Goal: Transaction & Acquisition: Subscribe to service/newsletter

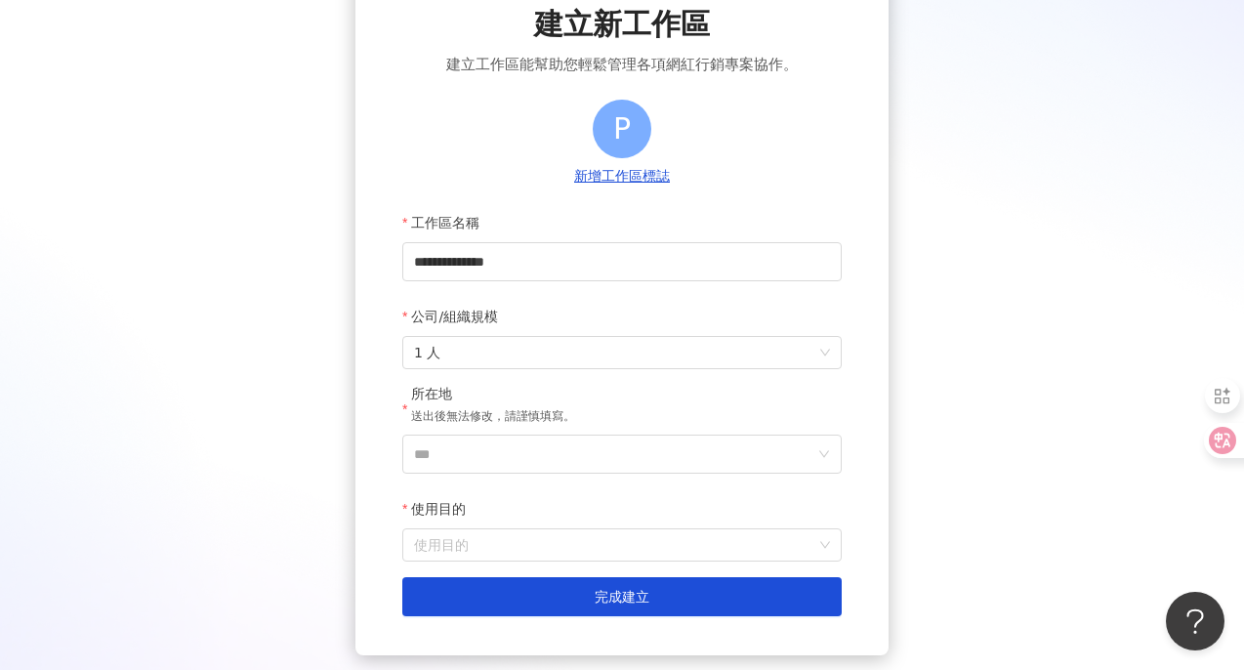
scroll to position [128, 0]
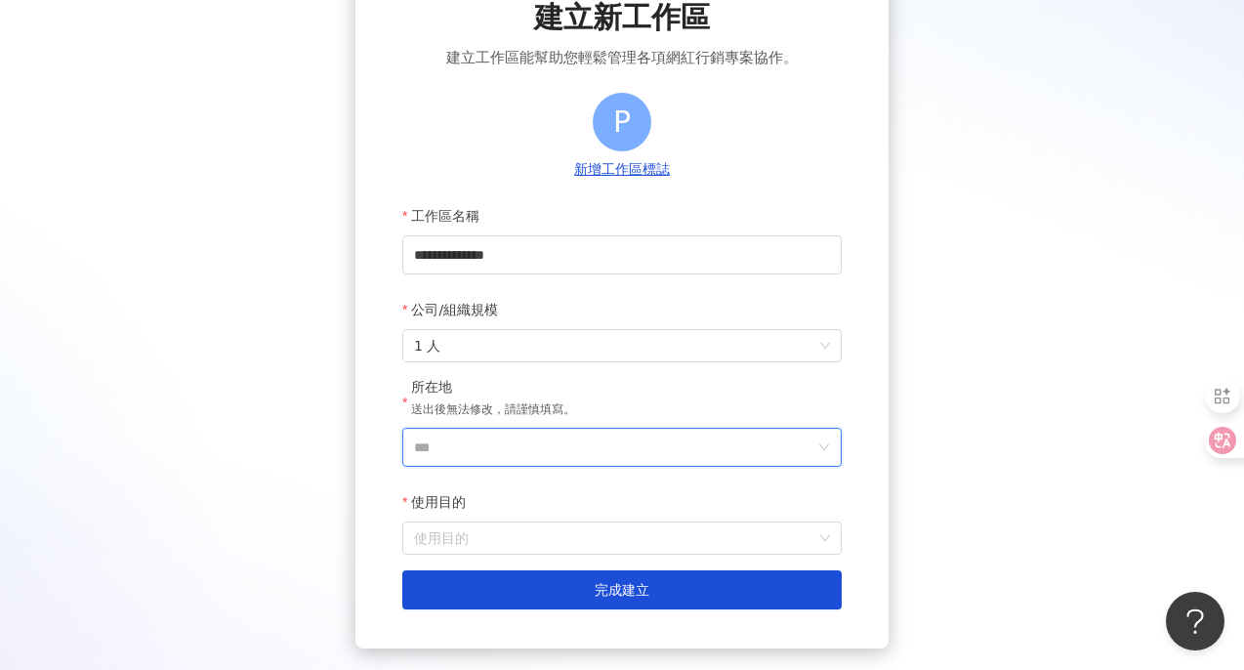
click at [596, 443] on input "***" at bounding box center [614, 447] width 400 height 37
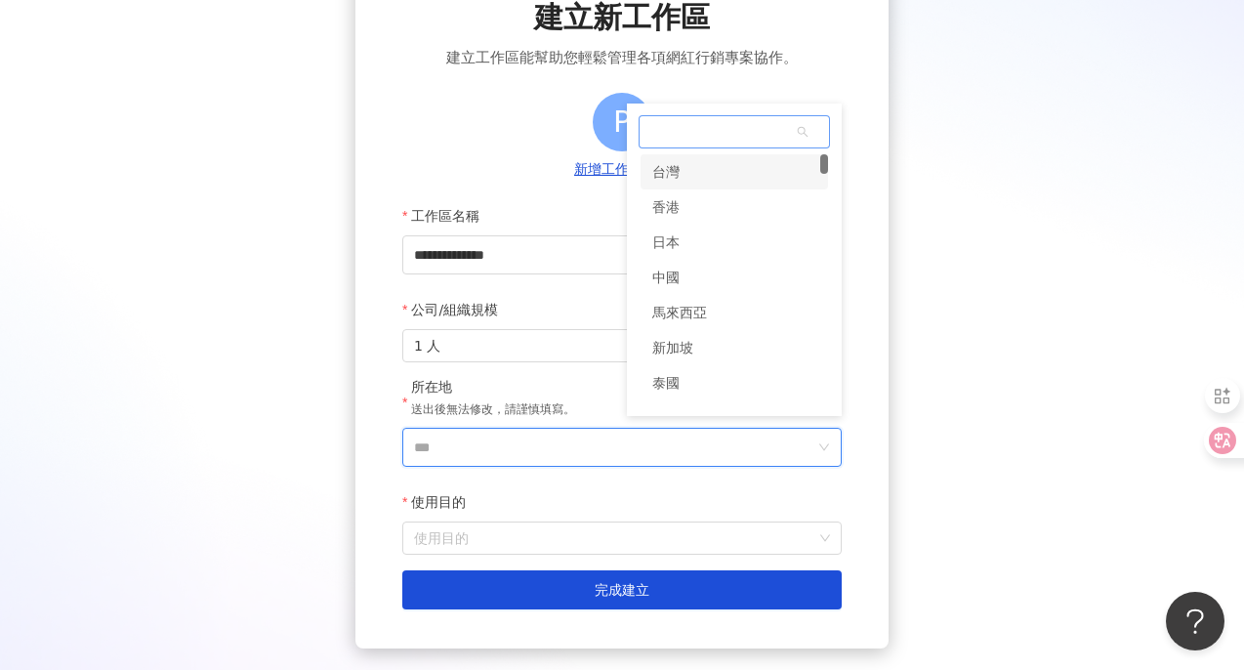
click at [691, 158] on div "台灣" at bounding box center [733, 171] width 187 height 35
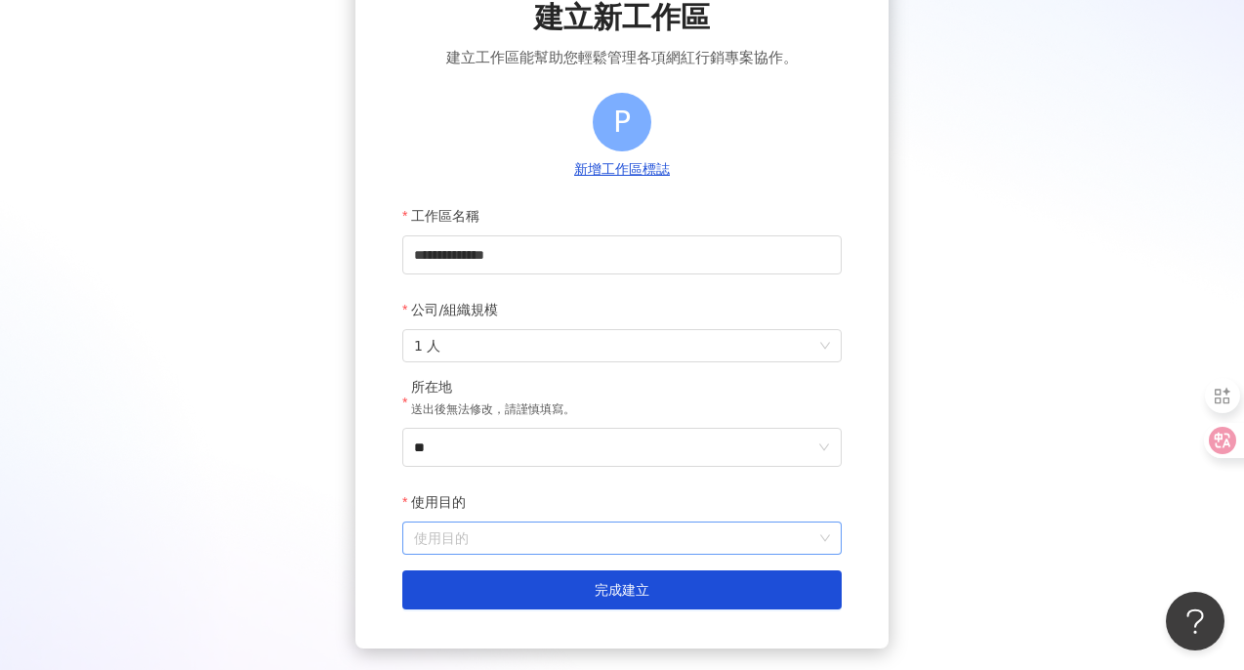
click at [490, 544] on input "使用目的" at bounding box center [622, 537] width 416 height 31
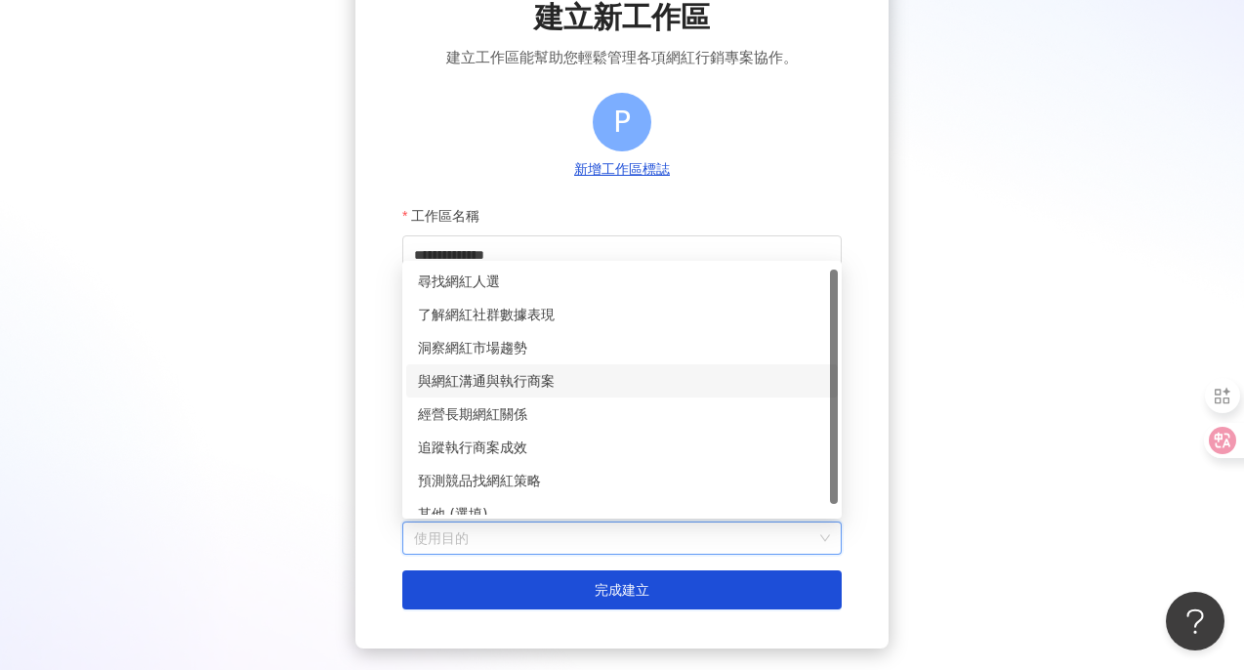
scroll to position [16, 0]
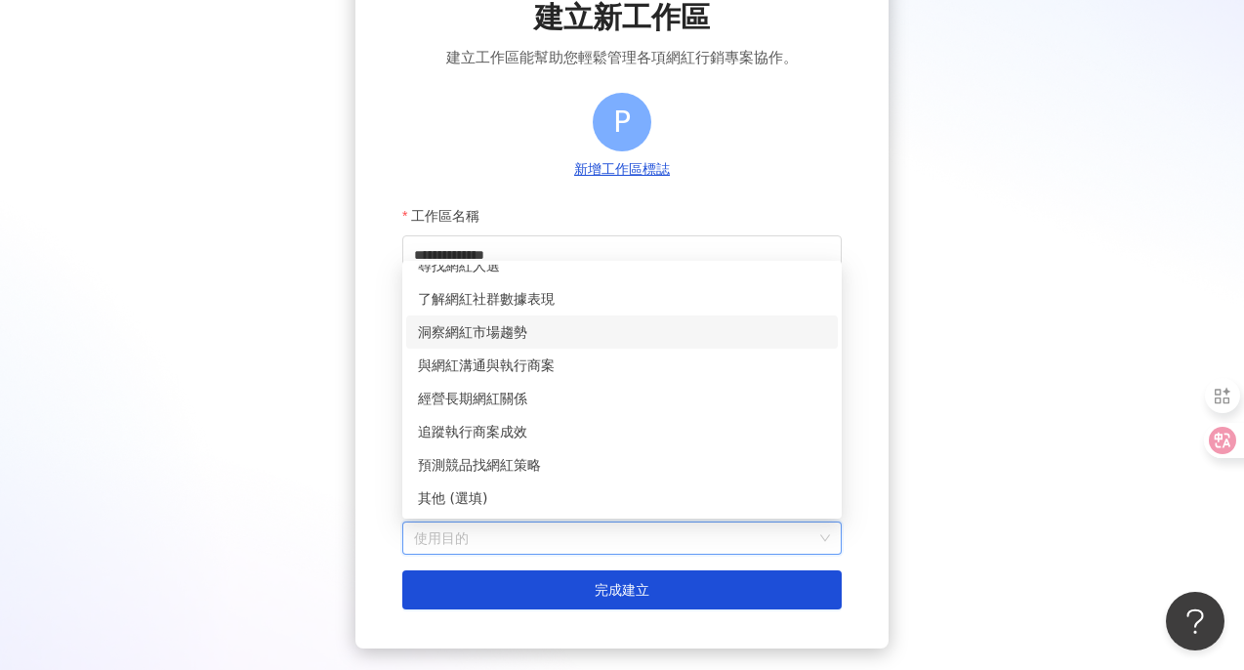
click at [538, 330] on div "洞察網紅市場趨勢" at bounding box center [622, 331] width 408 height 21
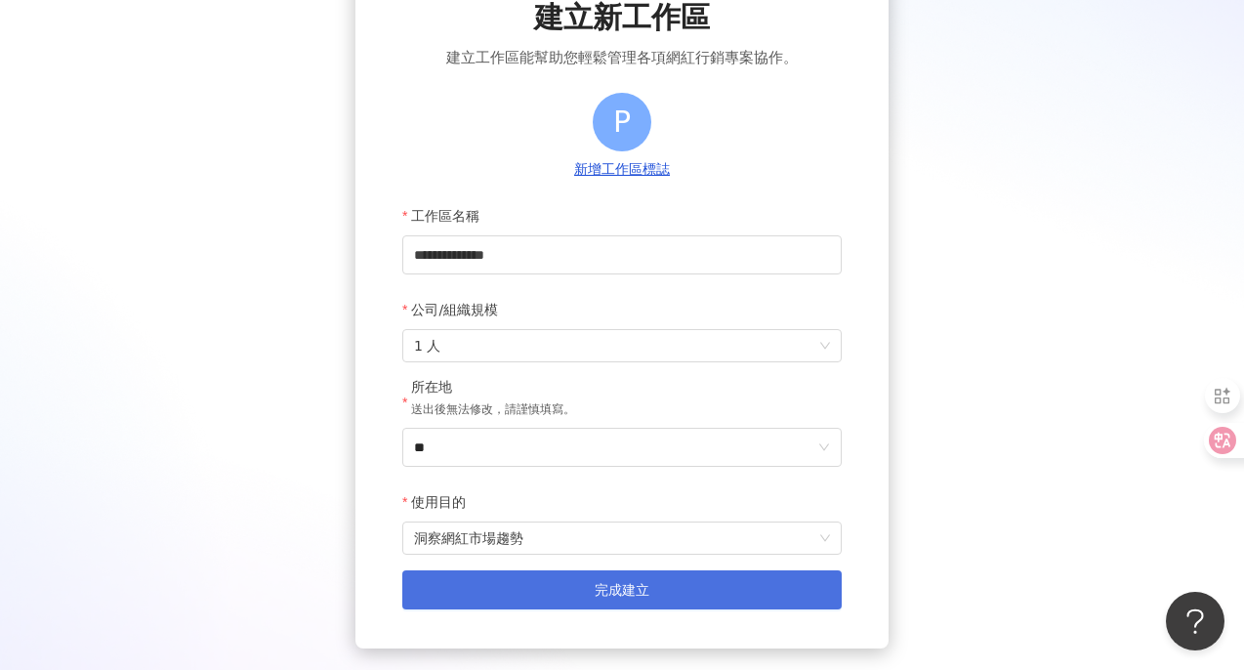
click at [494, 590] on button "完成建立" at bounding box center [621, 589] width 439 height 39
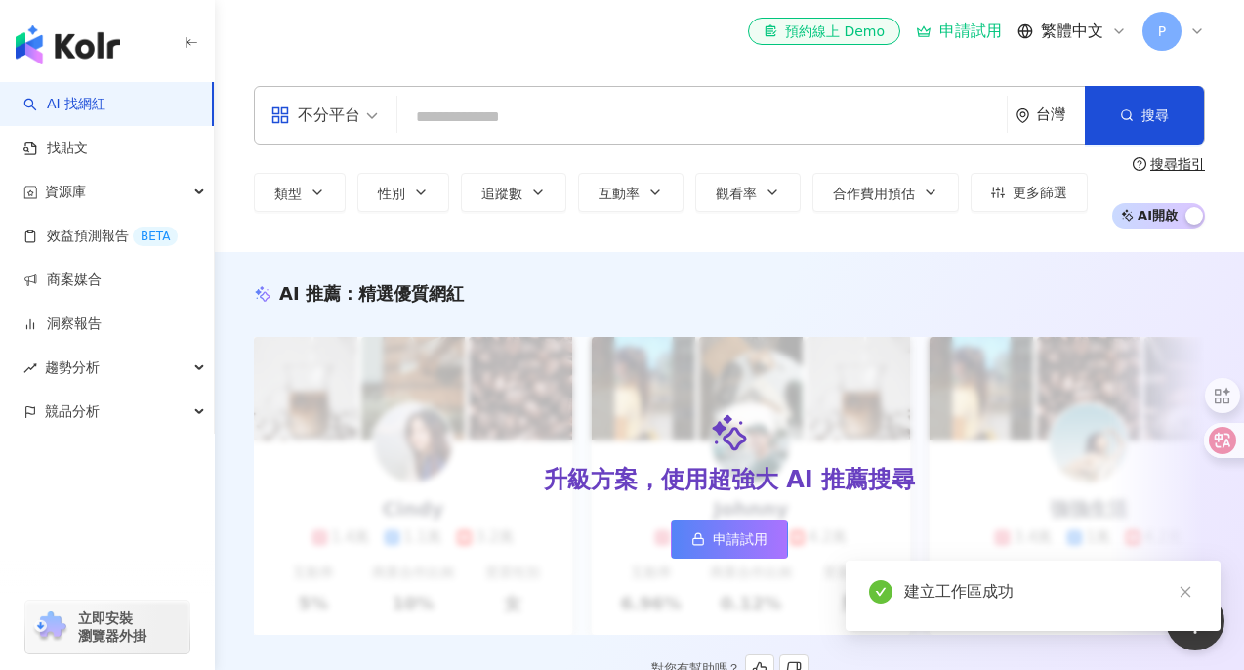
scroll to position [65, 0]
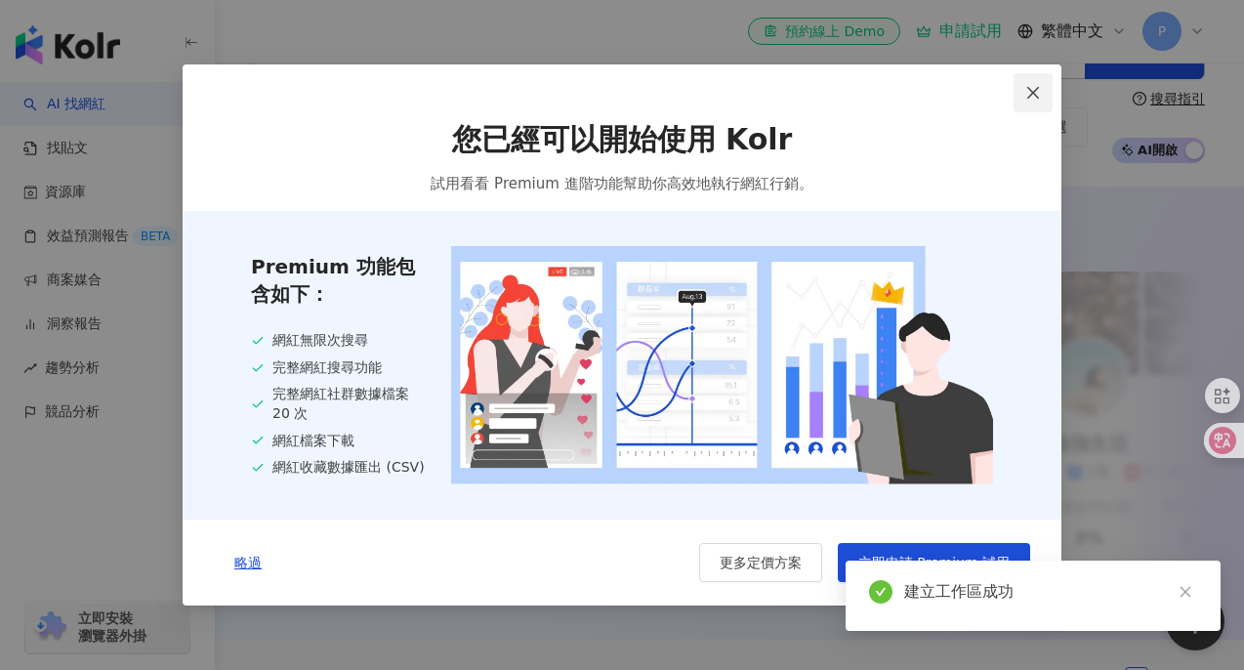
click at [1036, 85] on icon "close" at bounding box center [1033, 93] width 16 height 16
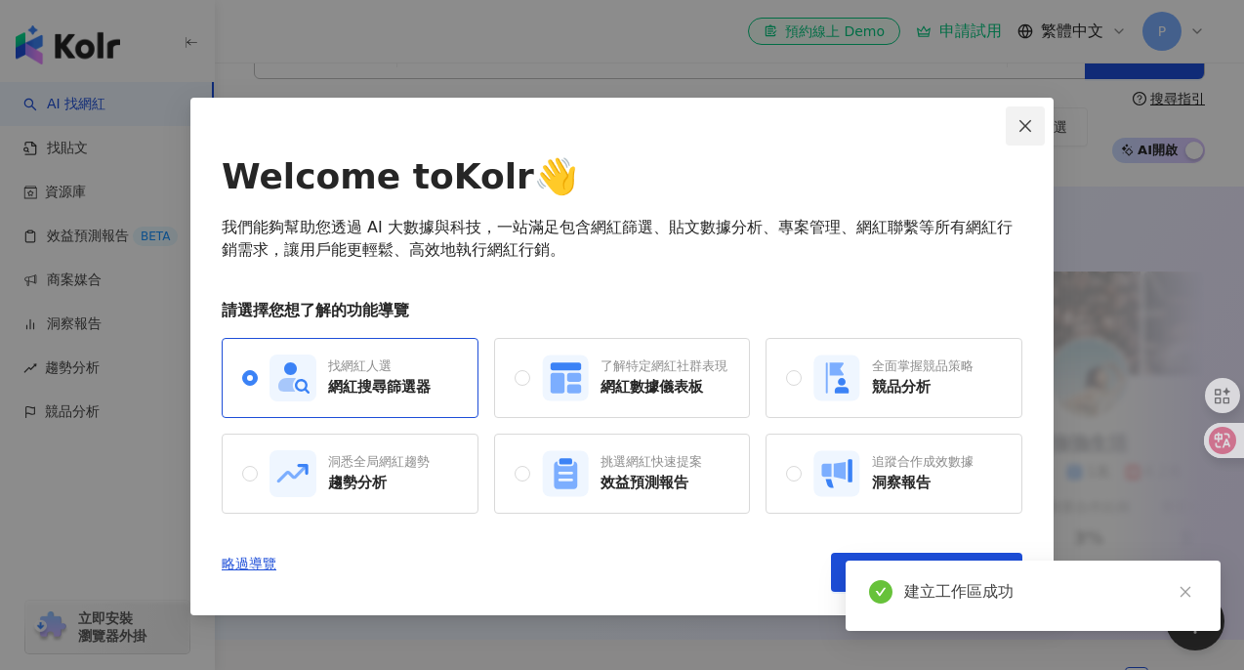
click at [1021, 122] on icon "close" at bounding box center [1025, 125] width 12 height 12
click at [1182, 594] on icon "close" at bounding box center [1184, 592] width 11 height 11
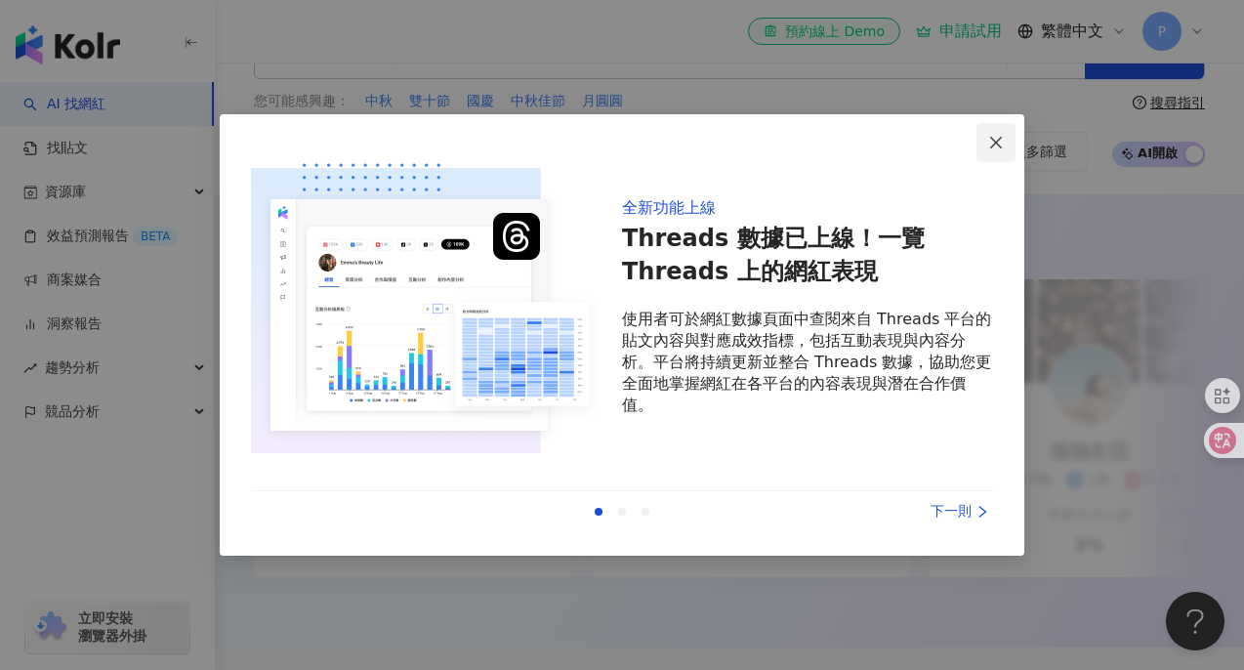
click at [1004, 139] on span "Close" at bounding box center [995, 143] width 39 height 16
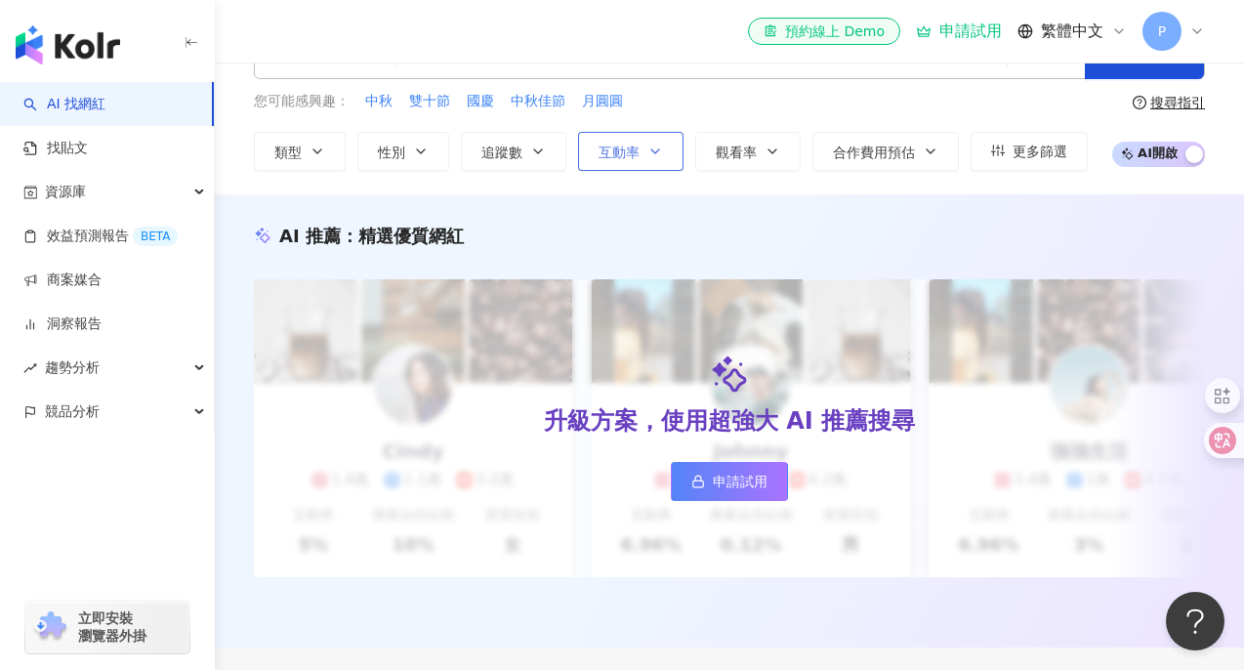
scroll to position [0, 0]
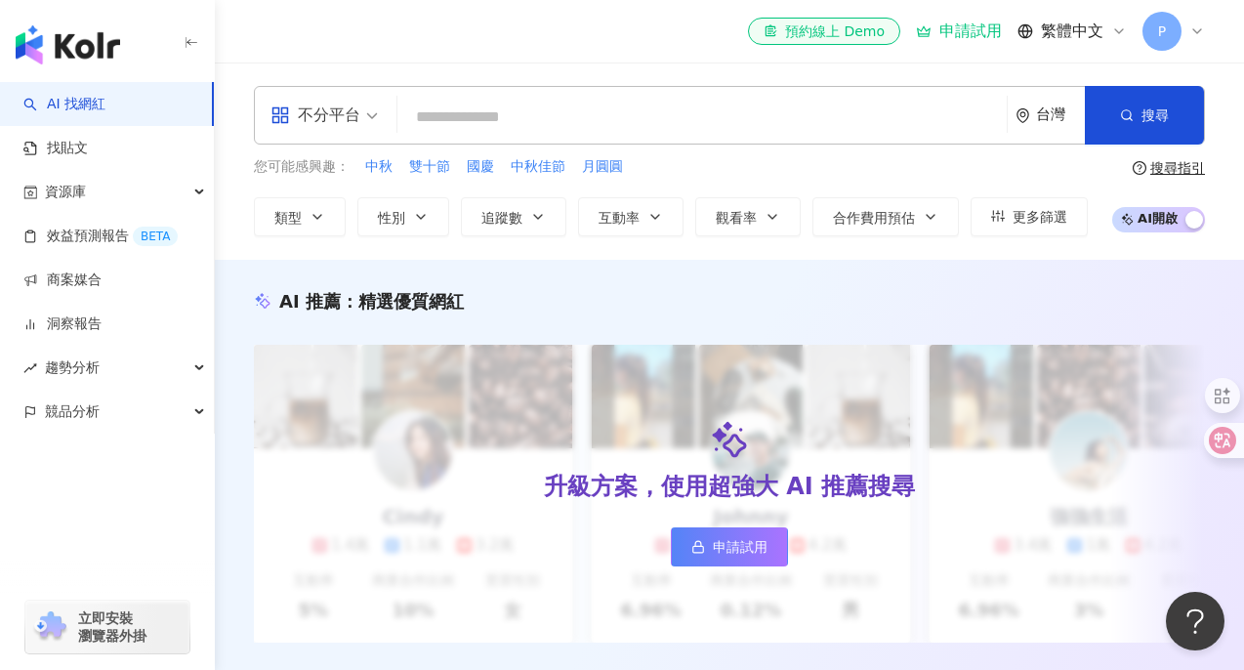
click at [559, 135] on input "search" at bounding box center [702, 117] width 594 height 37
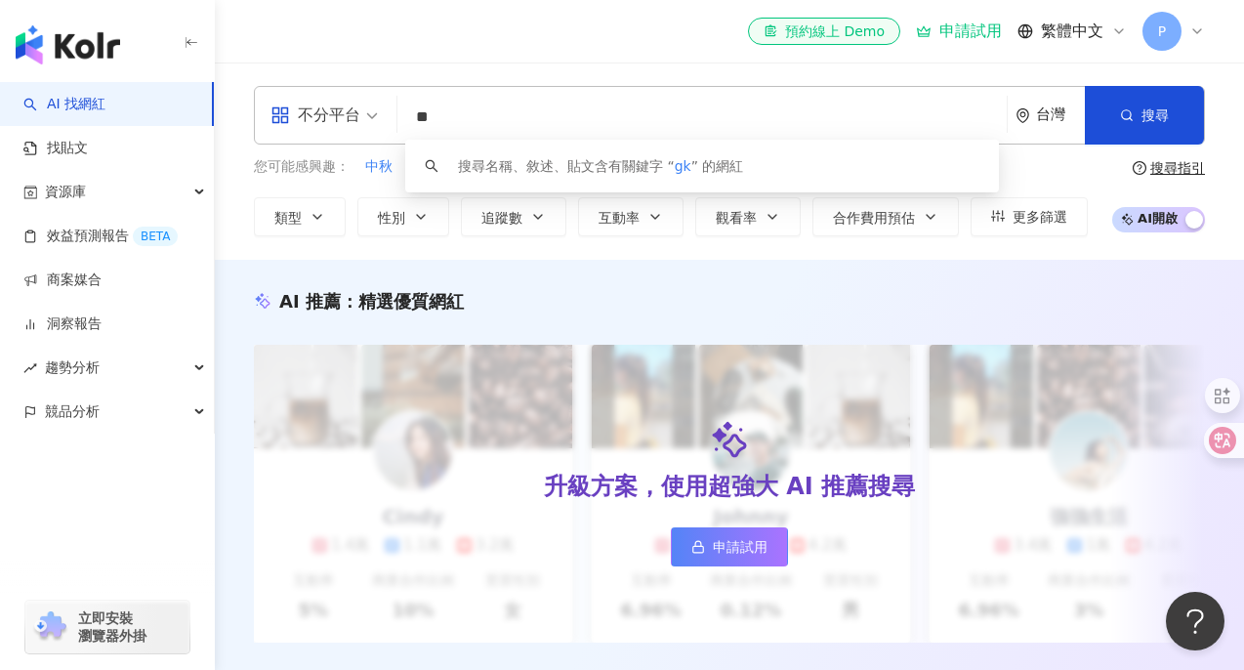
type input "*"
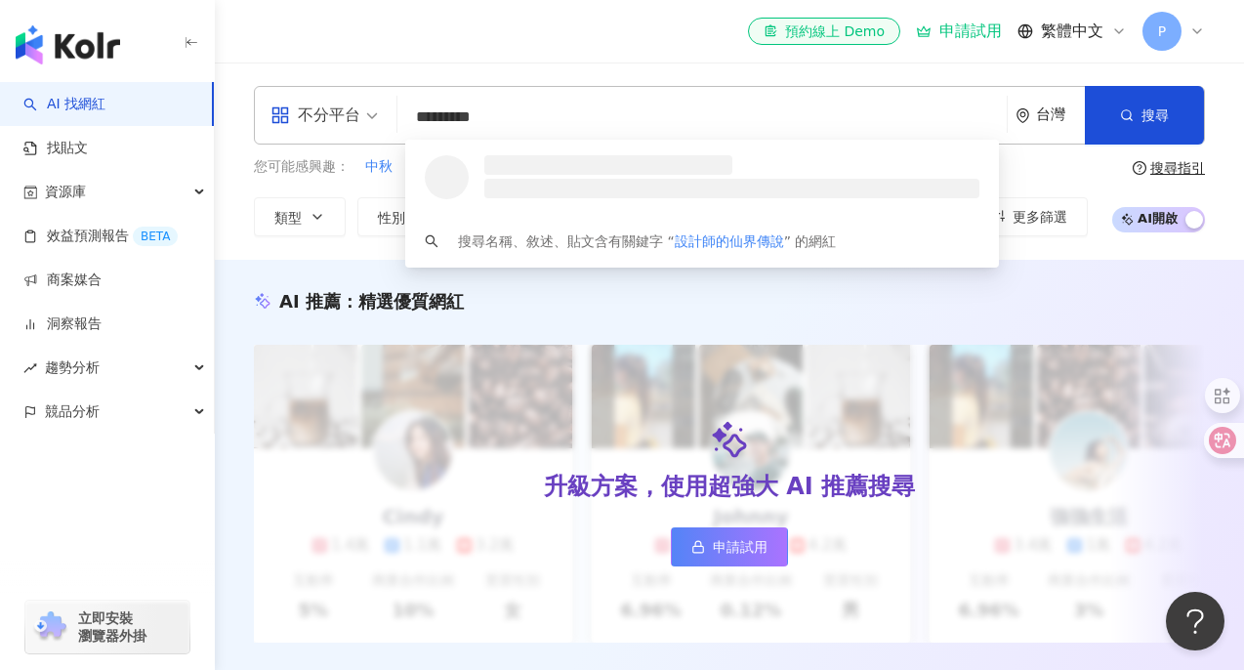
click at [836, 128] on input "********" at bounding box center [702, 117] width 594 height 37
type input "********"
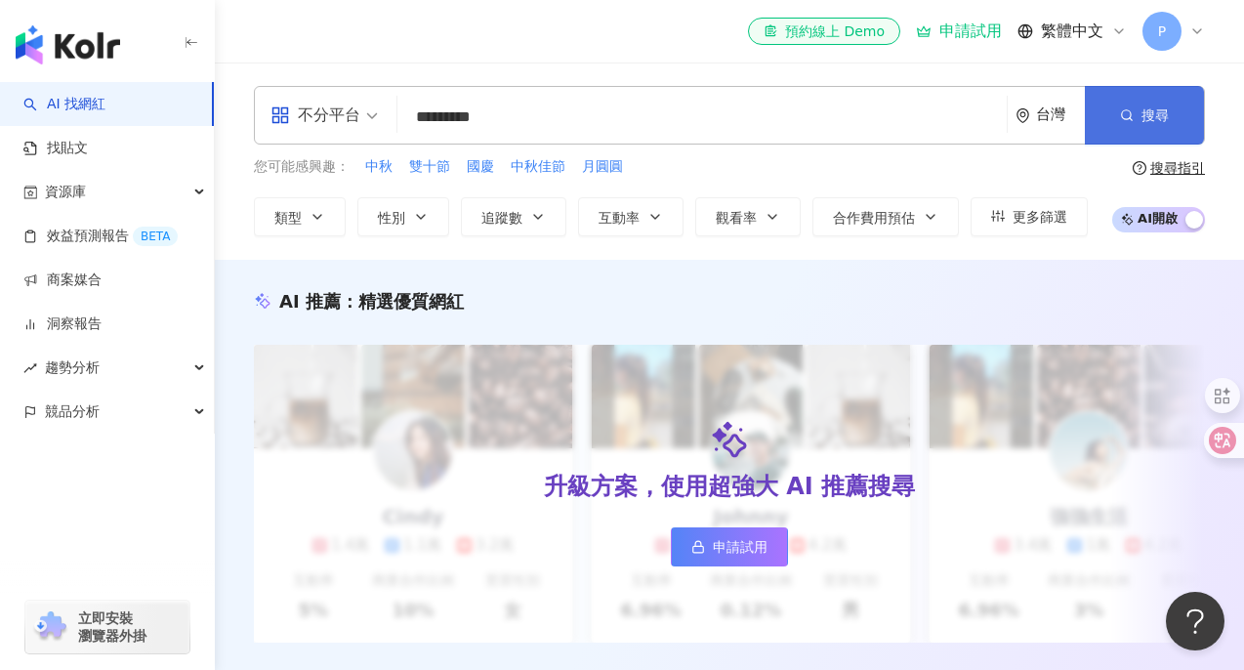
click at [1161, 121] on span "搜尋" at bounding box center [1154, 115] width 27 height 16
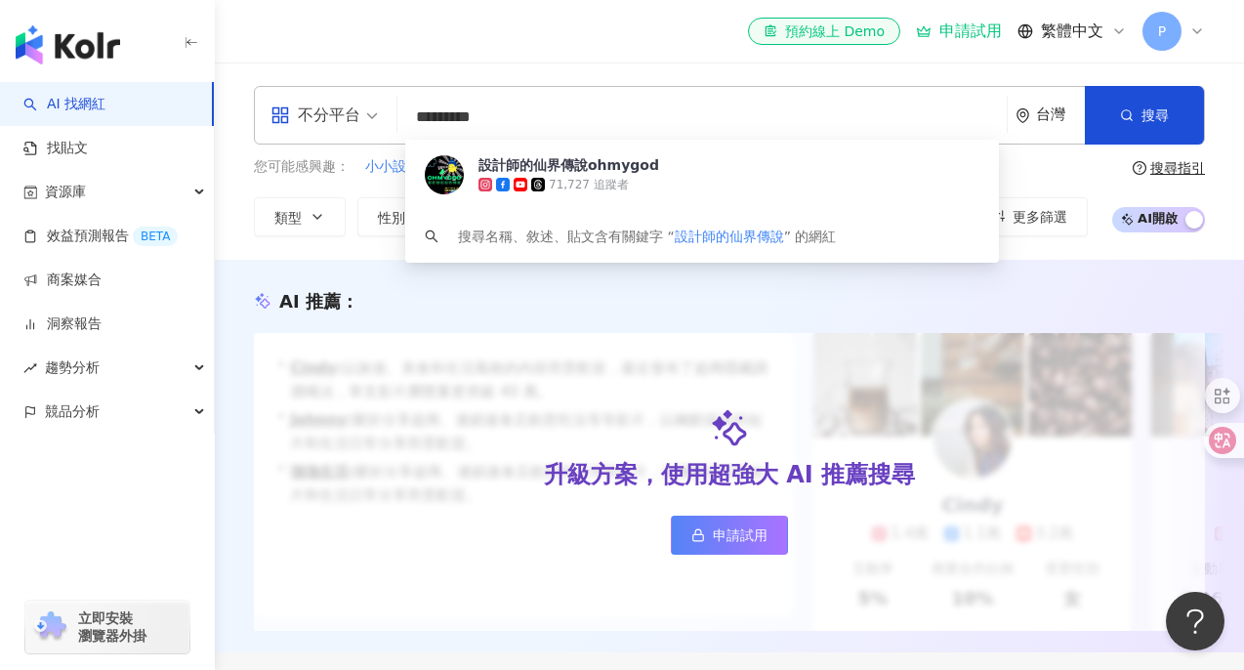
click at [546, 114] on input "********" at bounding box center [702, 117] width 594 height 37
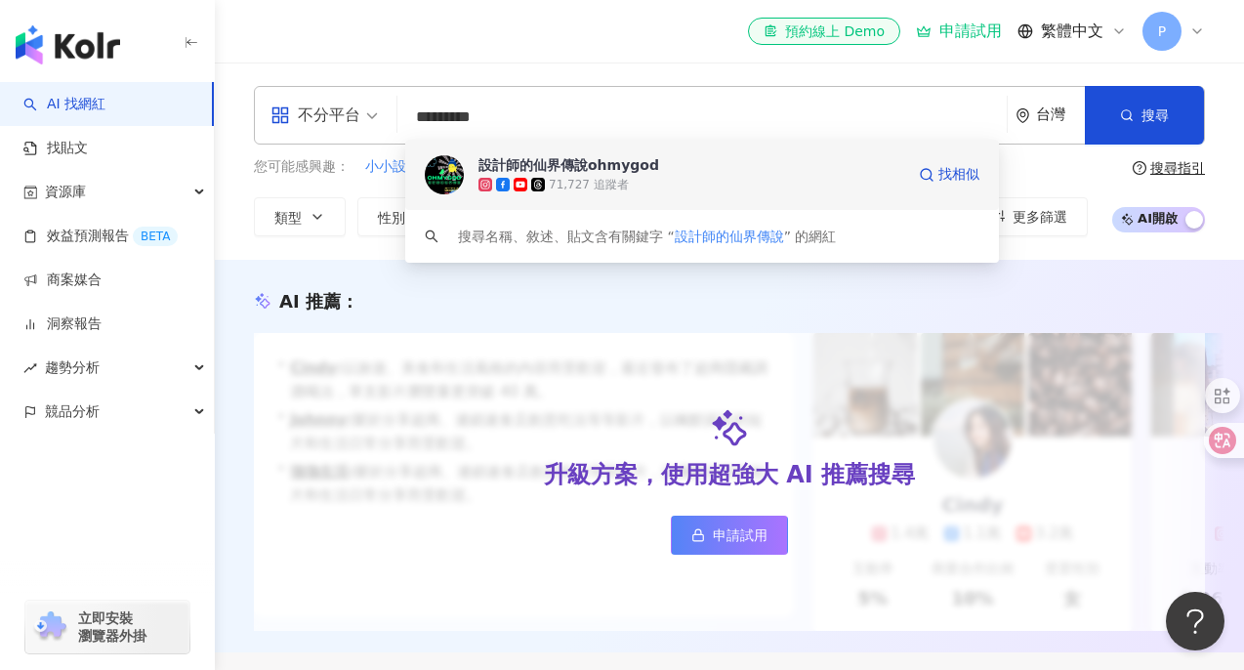
click at [550, 171] on div "設計師的仙界傳說ohmygod" at bounding box center [568, 165] width 181 height 20
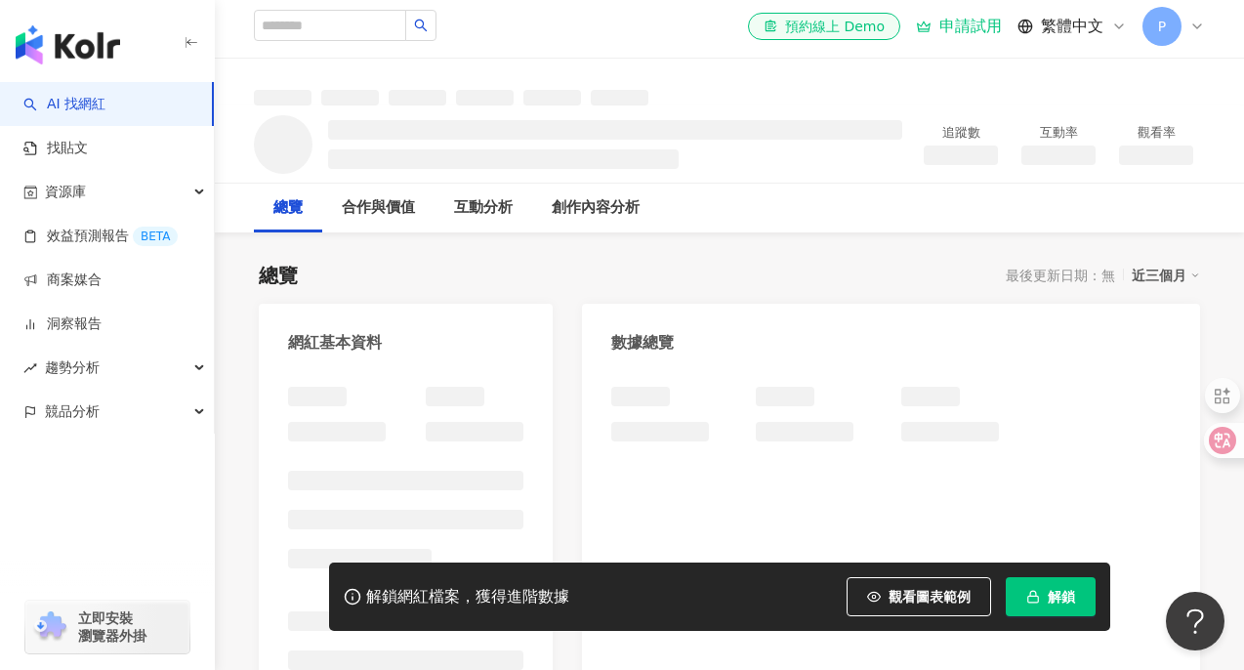
scroll to position [33, 0]
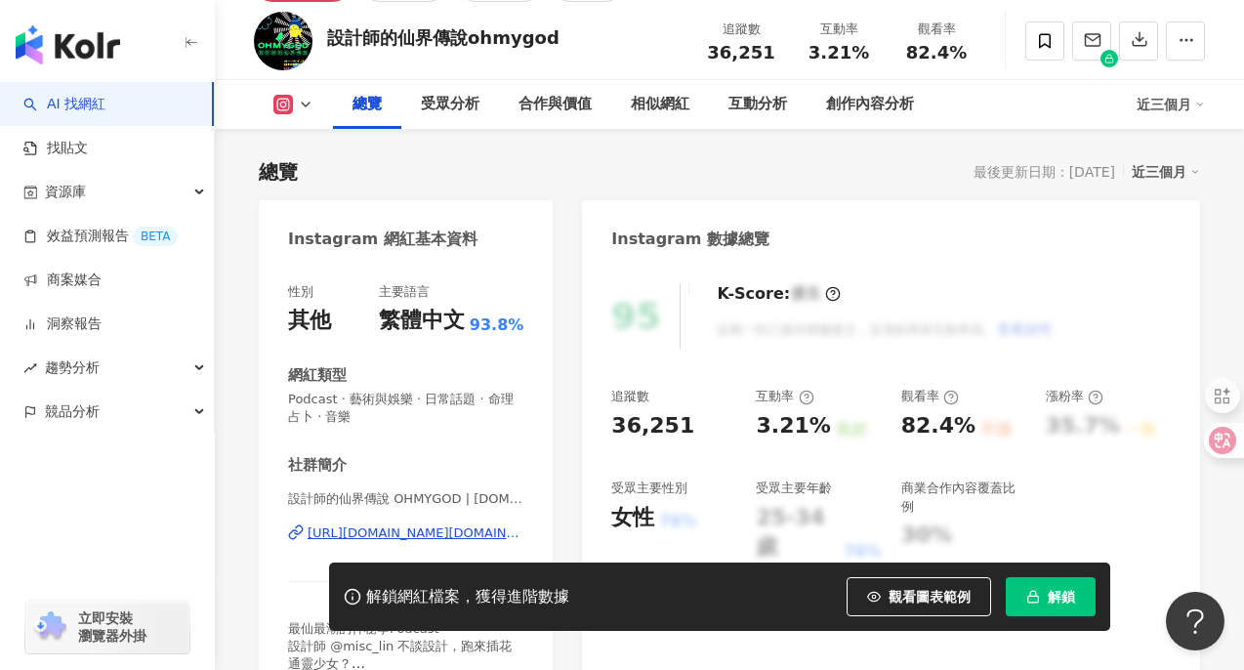
scroll to position [103, 0]
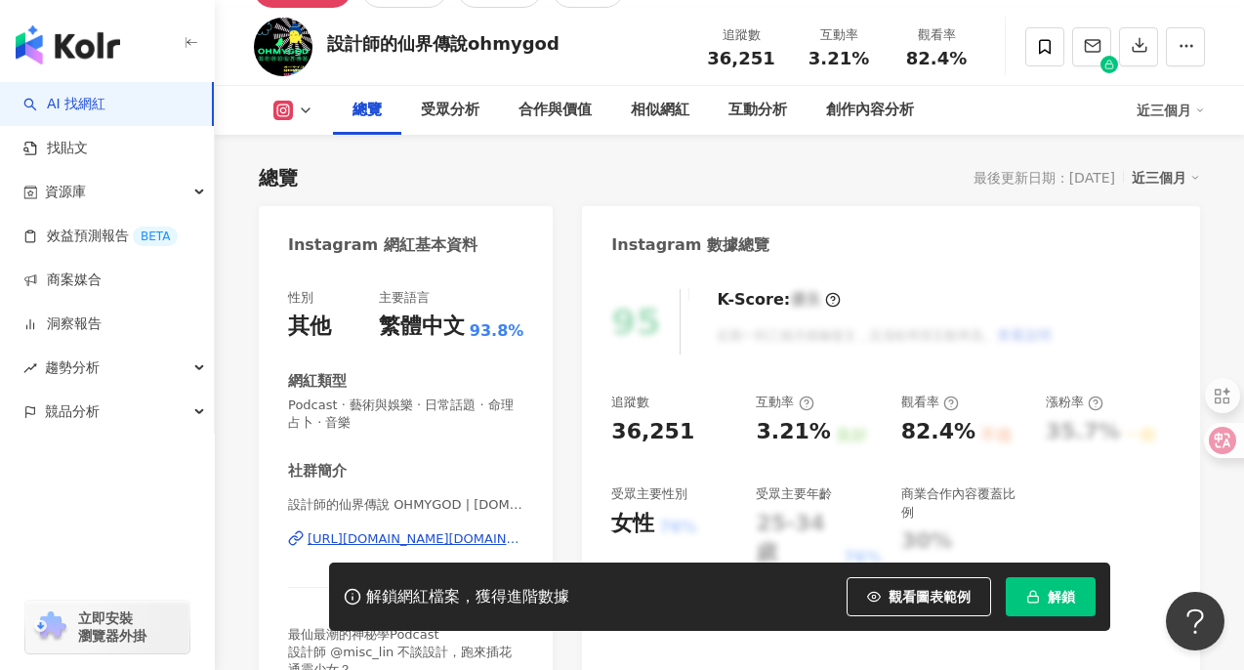
click at [1036, 593] on icon "button" at bounding box center [1033, 597] width 14 height 14
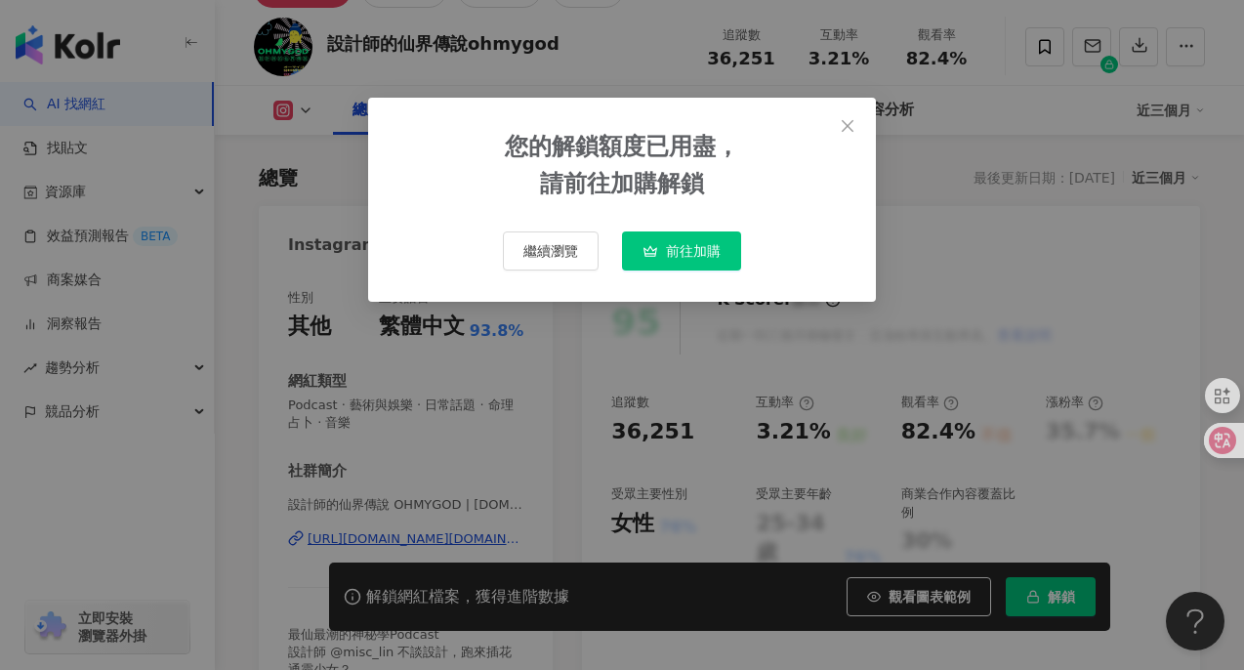
click at [719, 241] on button "前往加購" at bounding box center [681, 250] width 119 height 39
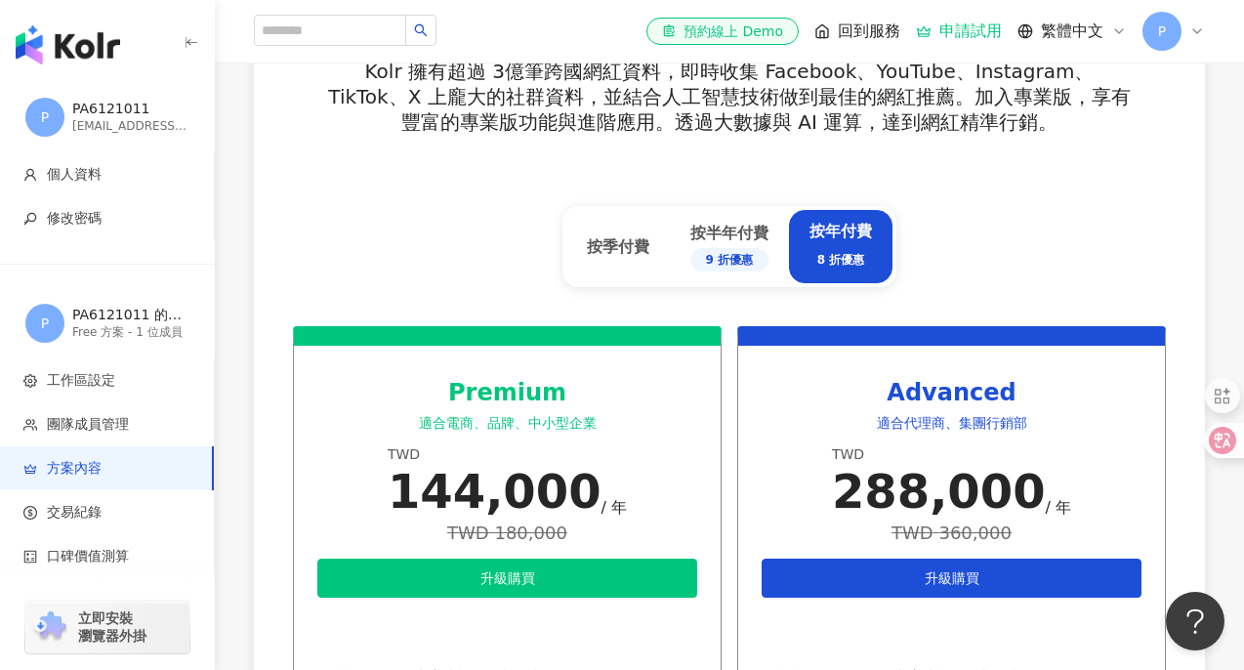
scroll to position [700, 0]
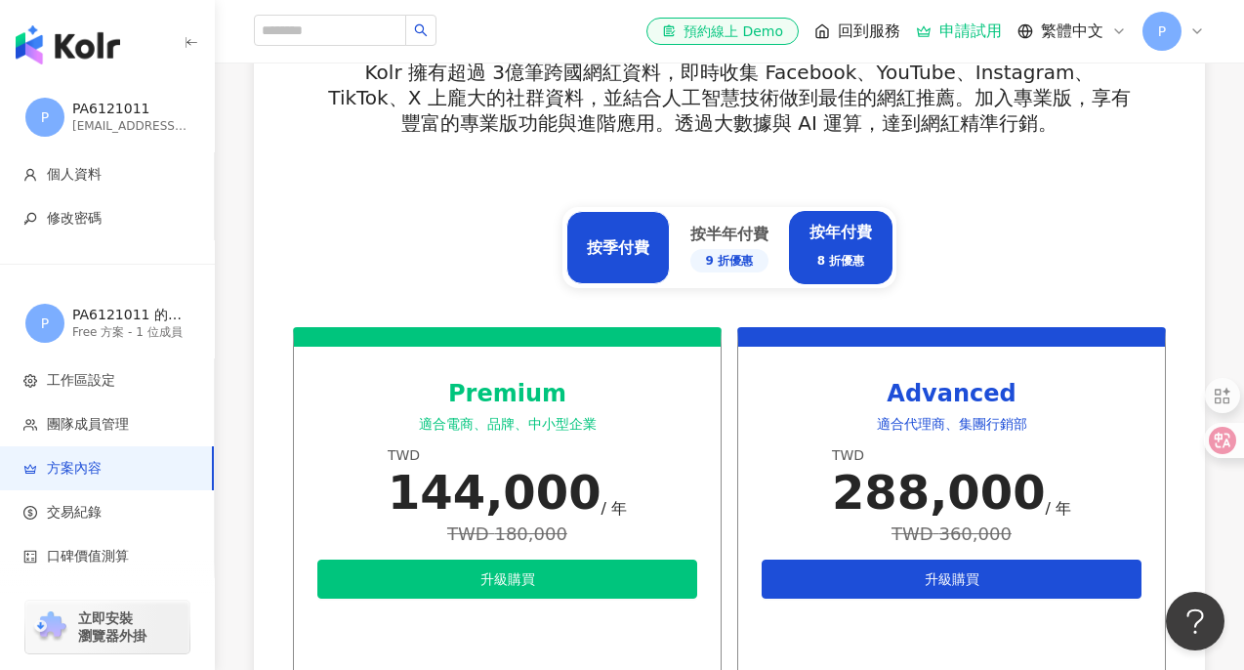
click at [613, 239] on div "按季付費" at bounding box center [618, 247] width 62 height 21
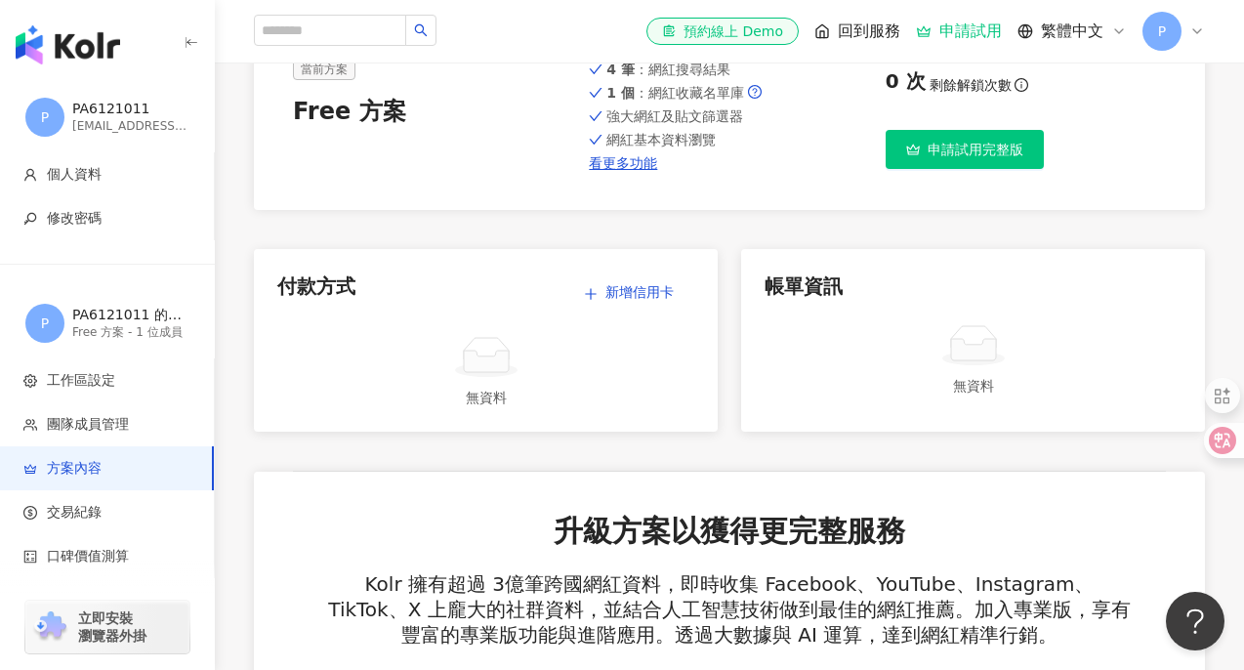
scroll to position [0, 0]
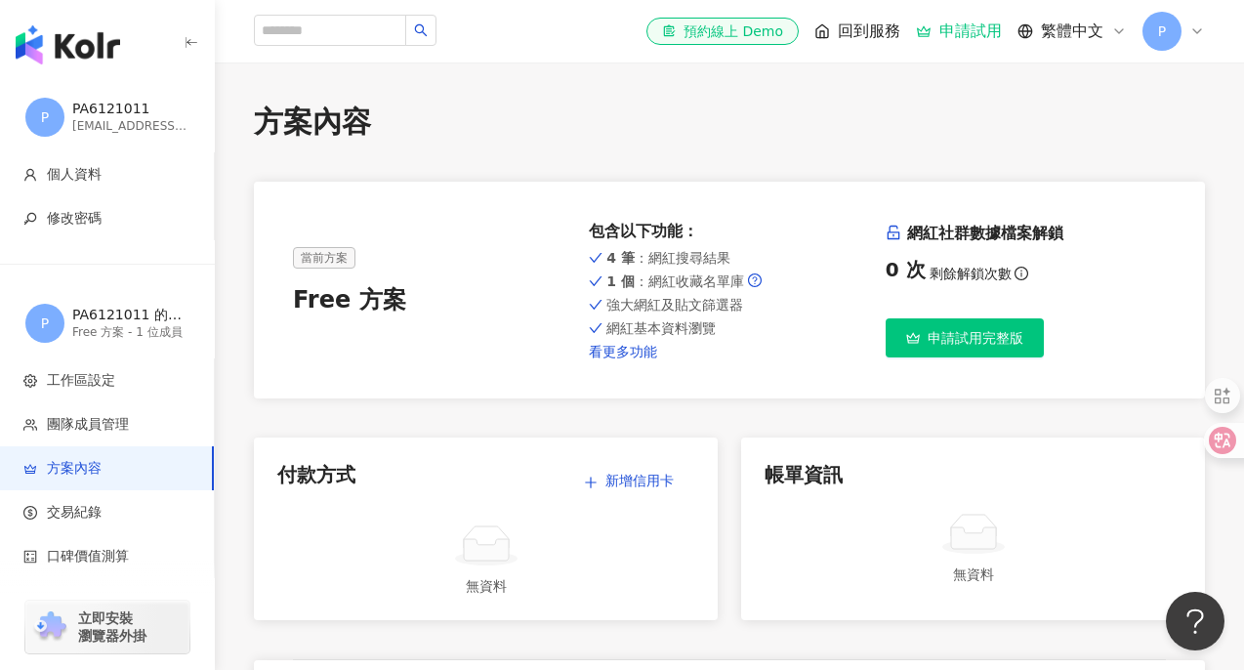
click at [626, 350] on link "看更多功能" at bounding box center [729, 352] width 280 height 16
drag, startPoint x: 989, startPoint y: 274, endPoint x: 942, endPoint y: 274, distance: 46.9
click at [942, 274] on div "0 次 剩餘解鎖次數" at bounding box center [1025, 269] width 280 height 27
click at [1015, 270] on icon "info-circle" at bounding box center [1021, 274] width 14 height 14
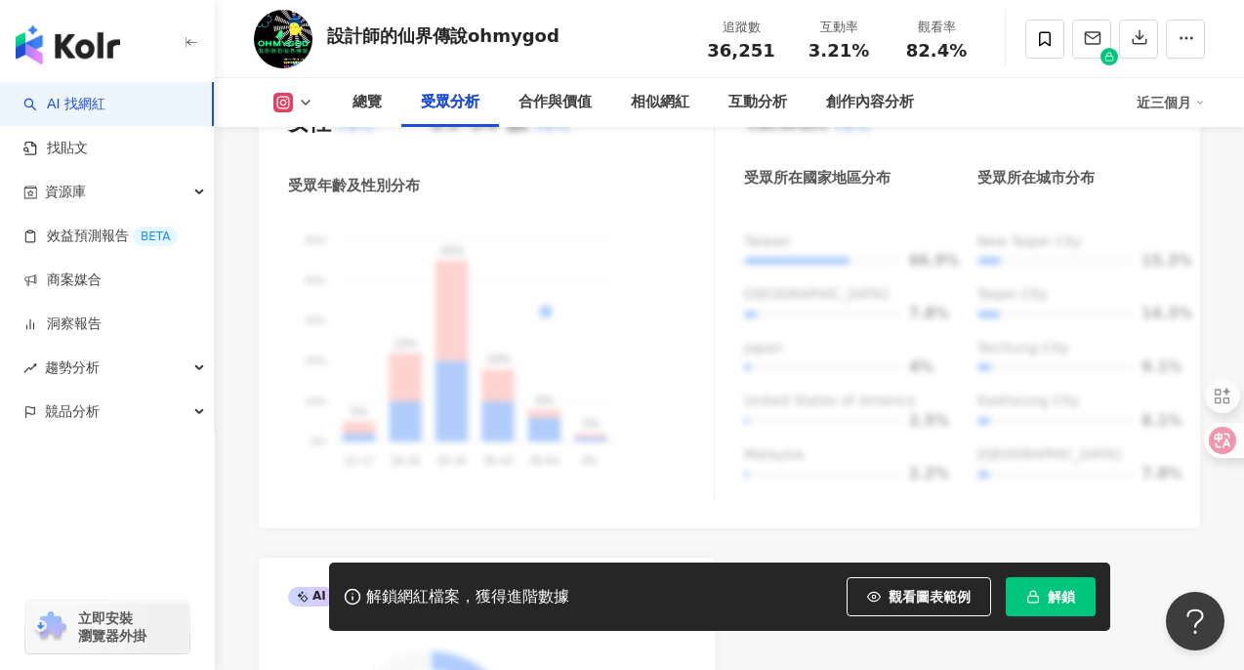
scroll to position [1873, 0]
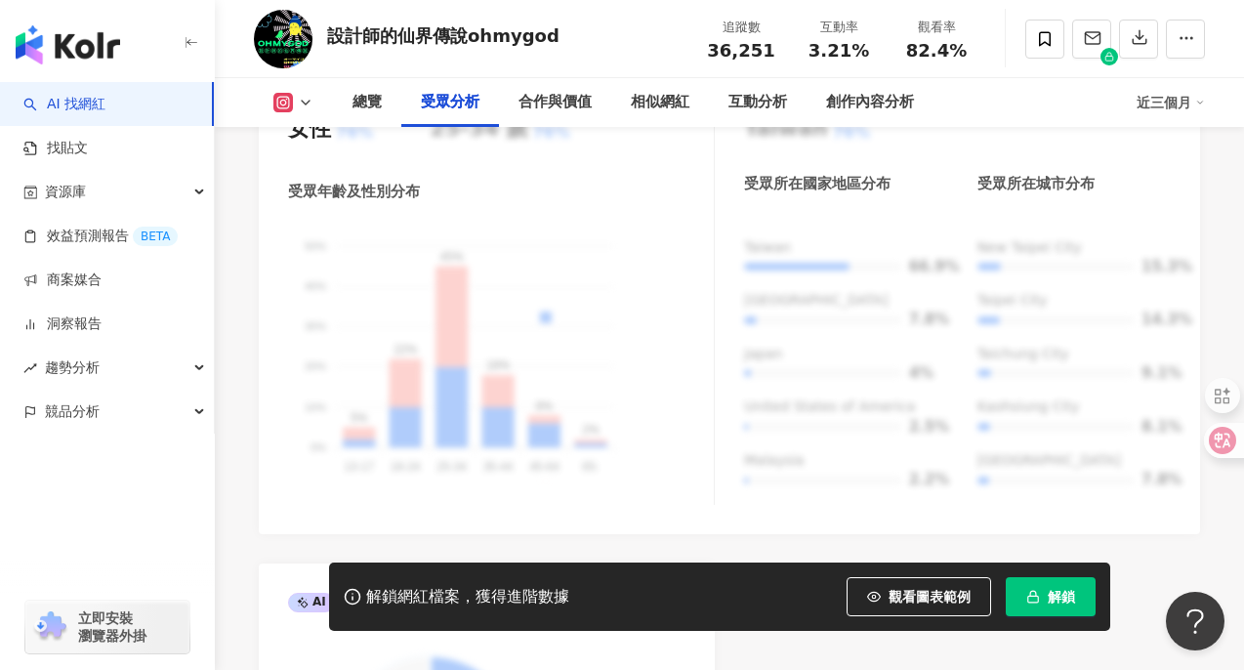
click at [1190, 96] on div "近三個月" at bounding box center [1170, 102] width 68 height 31
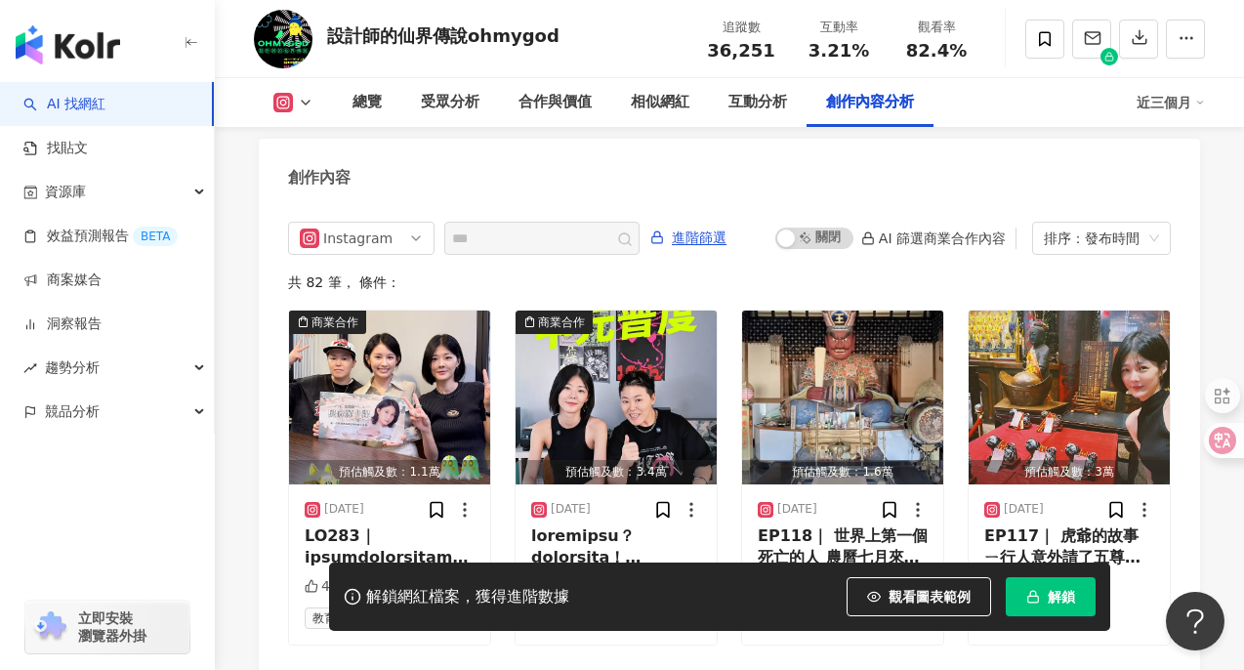
scroll to position [5982, 0]
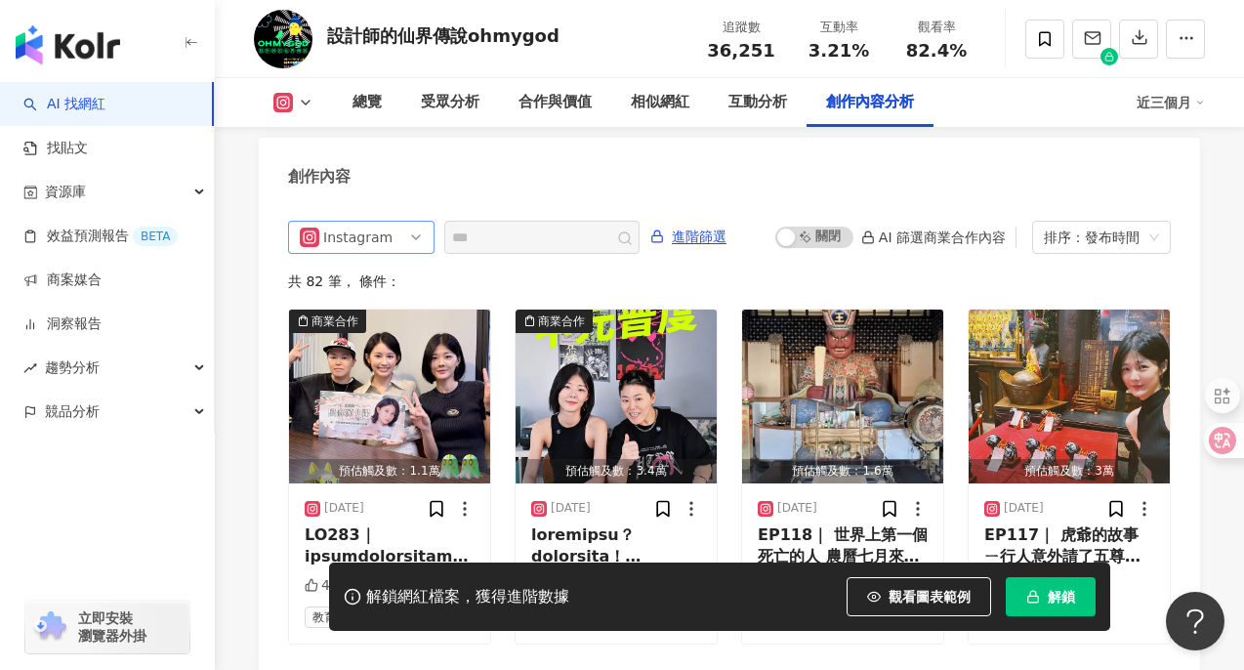
click at [419, 222] on span "Instagram" at bounding box center [361, 237] width 123 height 31
click at [501, 165] on div "創作內容" at bounding box center [729, 169] width 941 height 63
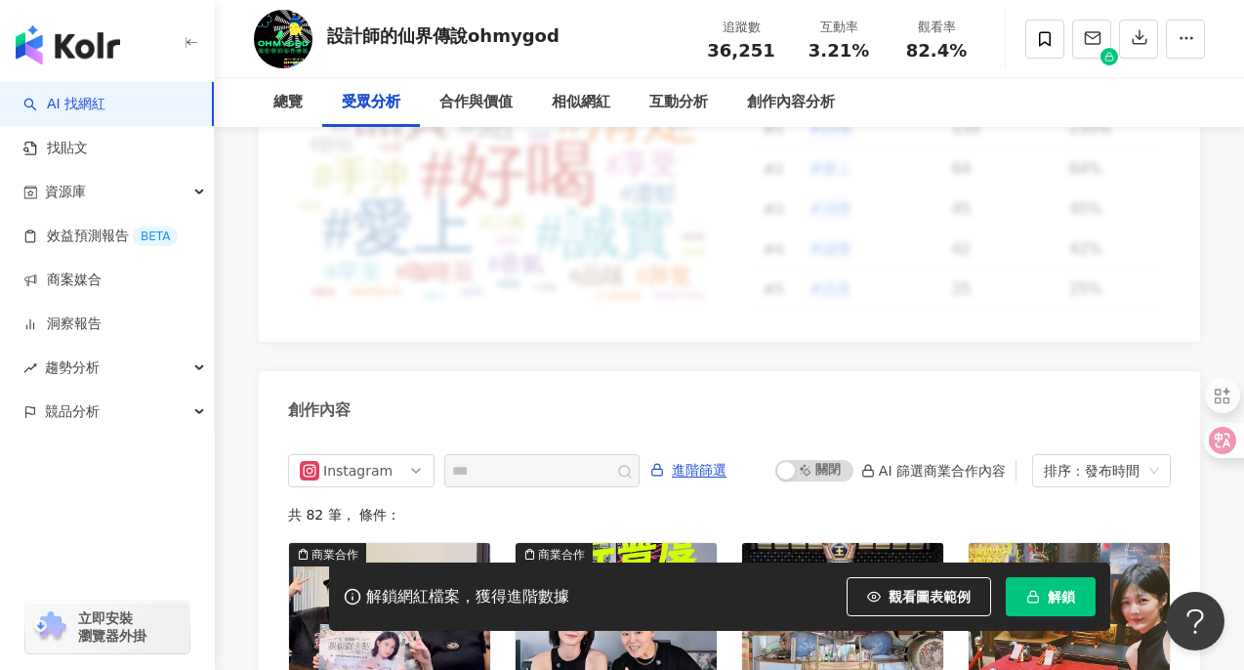
scroll to position [0, 0]
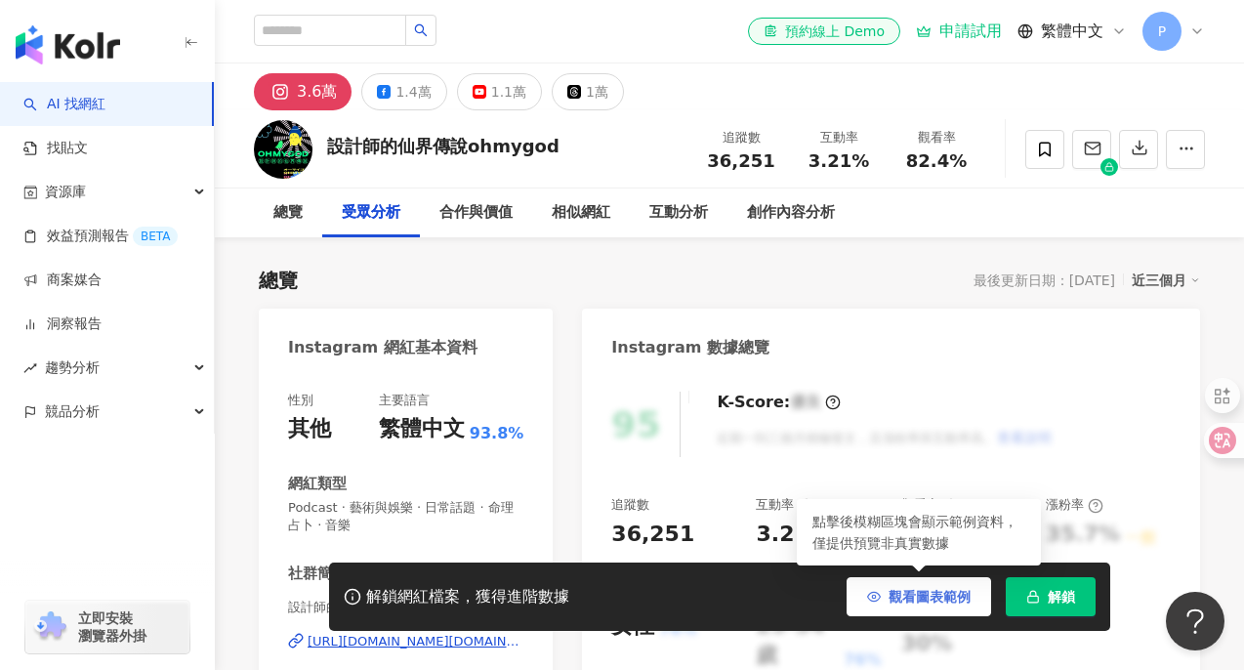
click at [922, 591] on span "觀看圖表範例" at bounding box center [929, 597] width 82 height 16
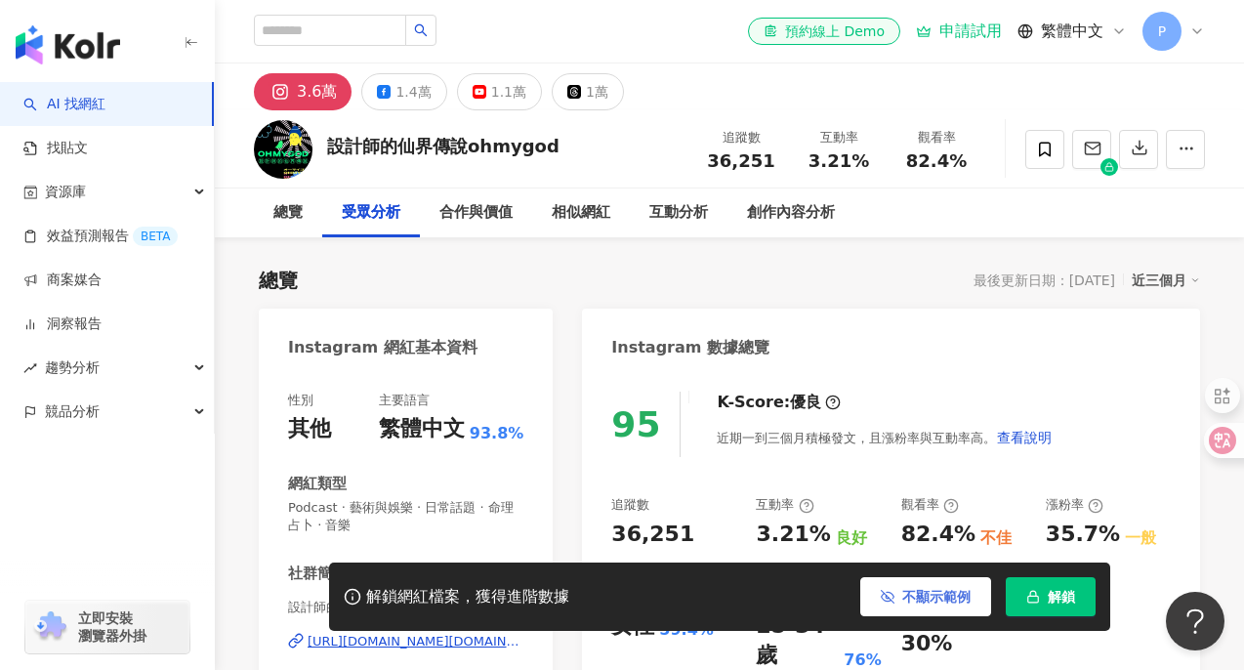
click at [913, 595] on span "不顯示範例" at bounding box center [936, 597] width 68 height 16
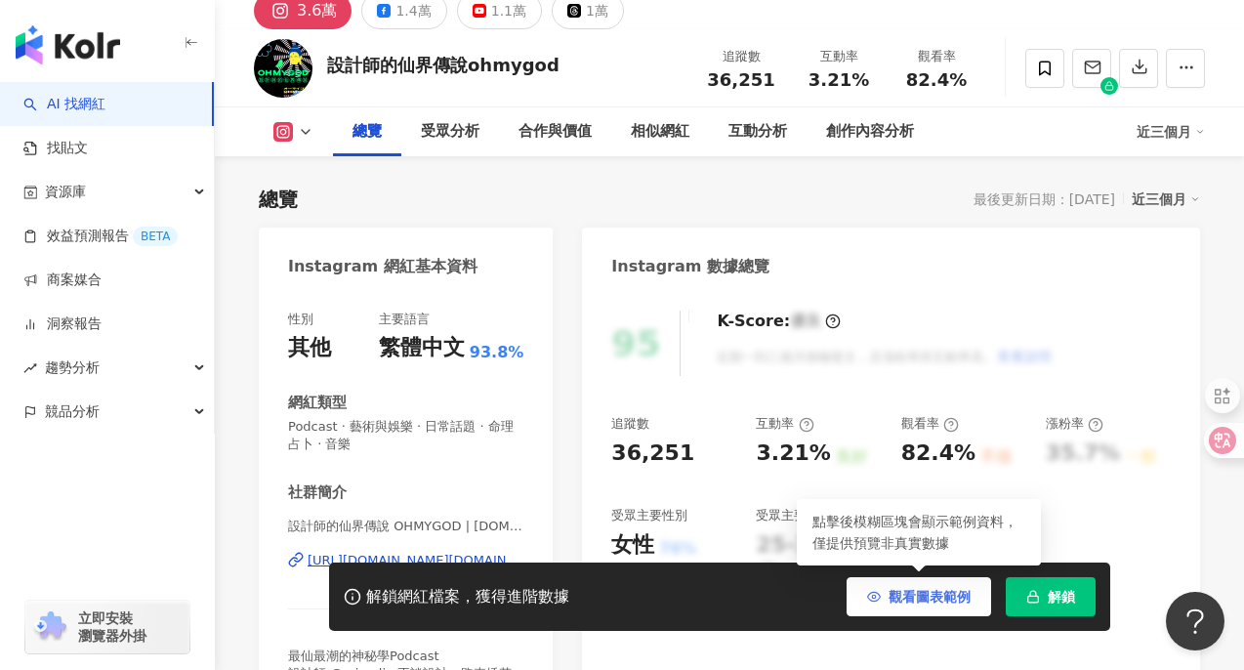
scroll to position [87, 0]
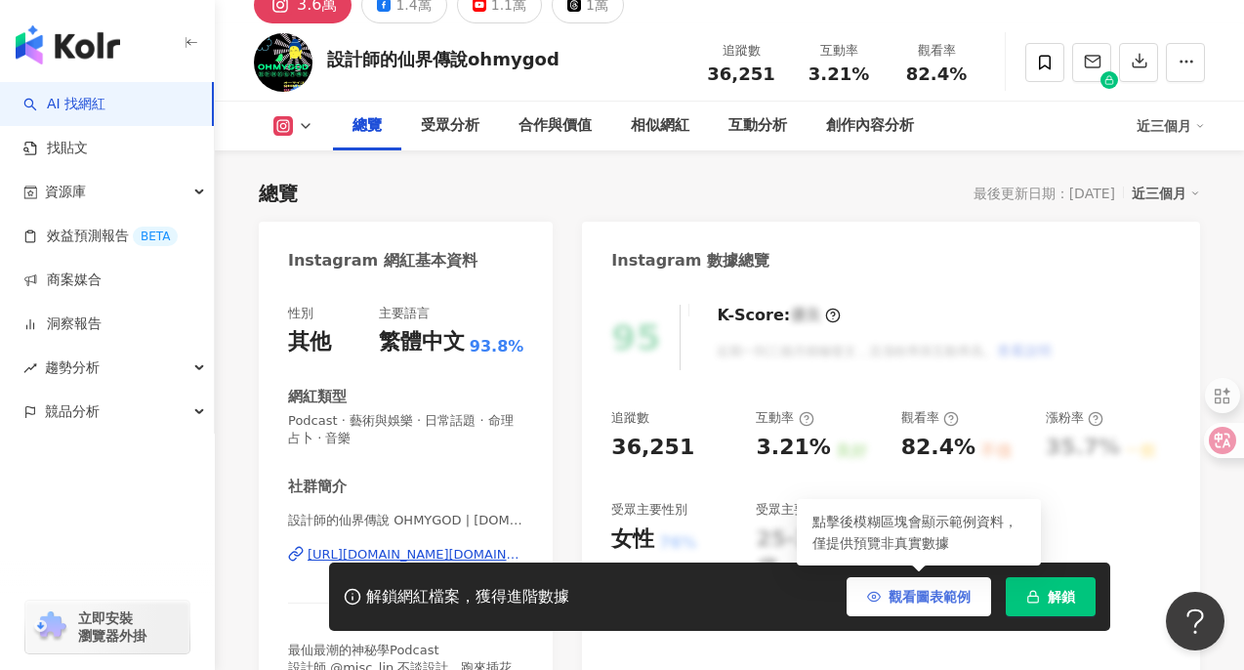
click at [903, 595] on span "觀看圖表範例" at bounding box center [929, 597] width 82 height 16
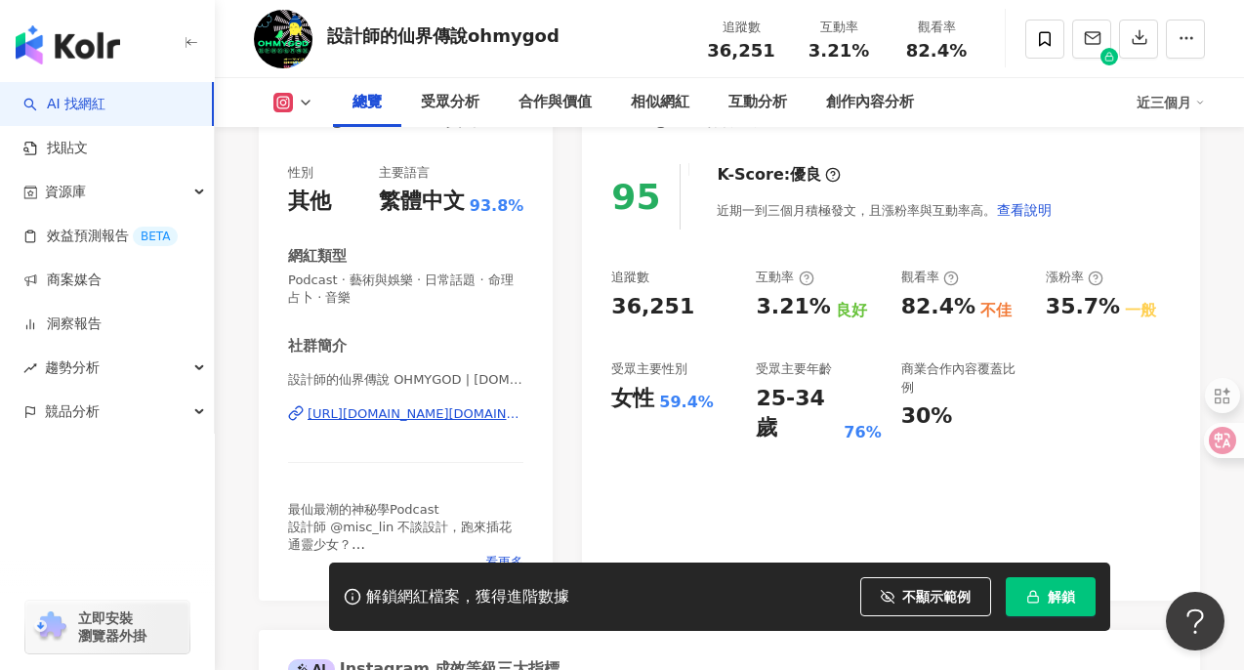
scroll to position [225, 0]
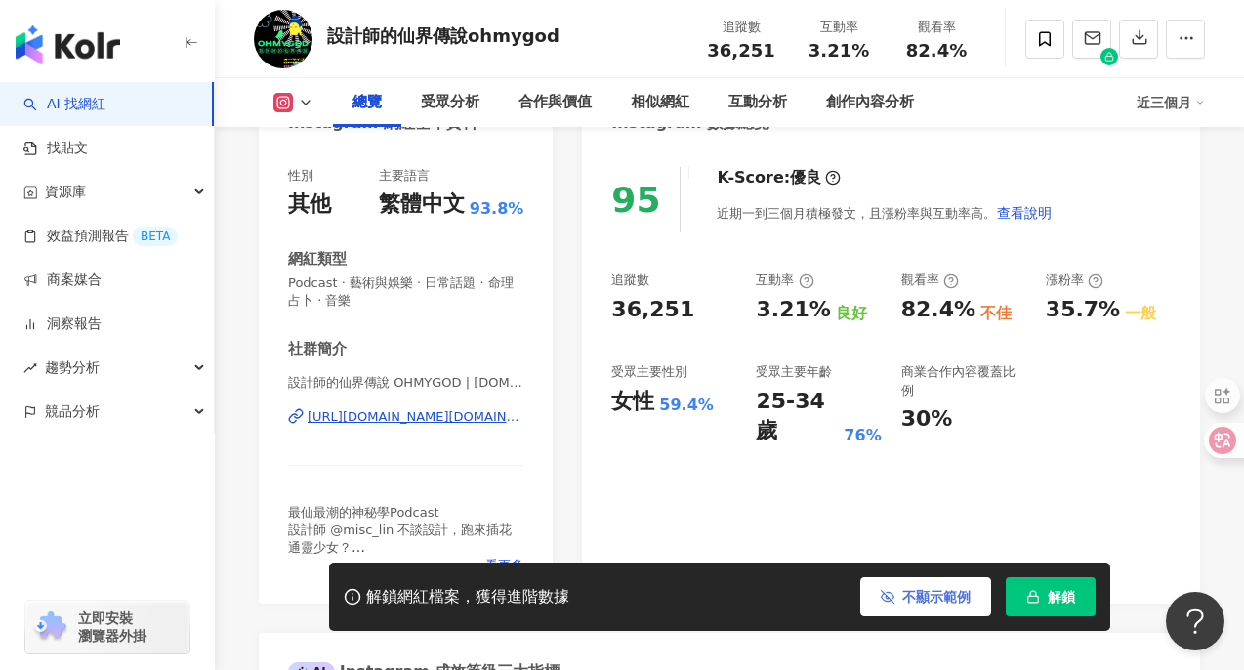
click at [893, 598] on icon "button" at bounding box center [888, 597] width 14 height 14
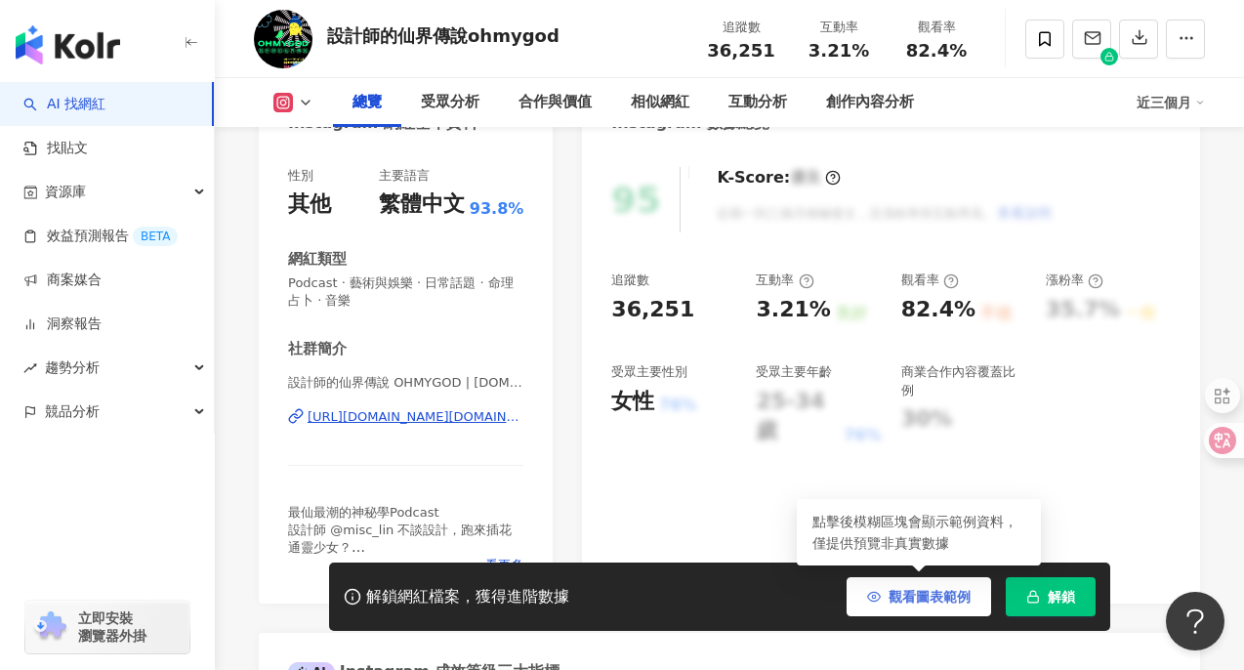
click at [896, 604] on button "觀看圖表範例" at bounding box center [918, 596] width 144 height 39
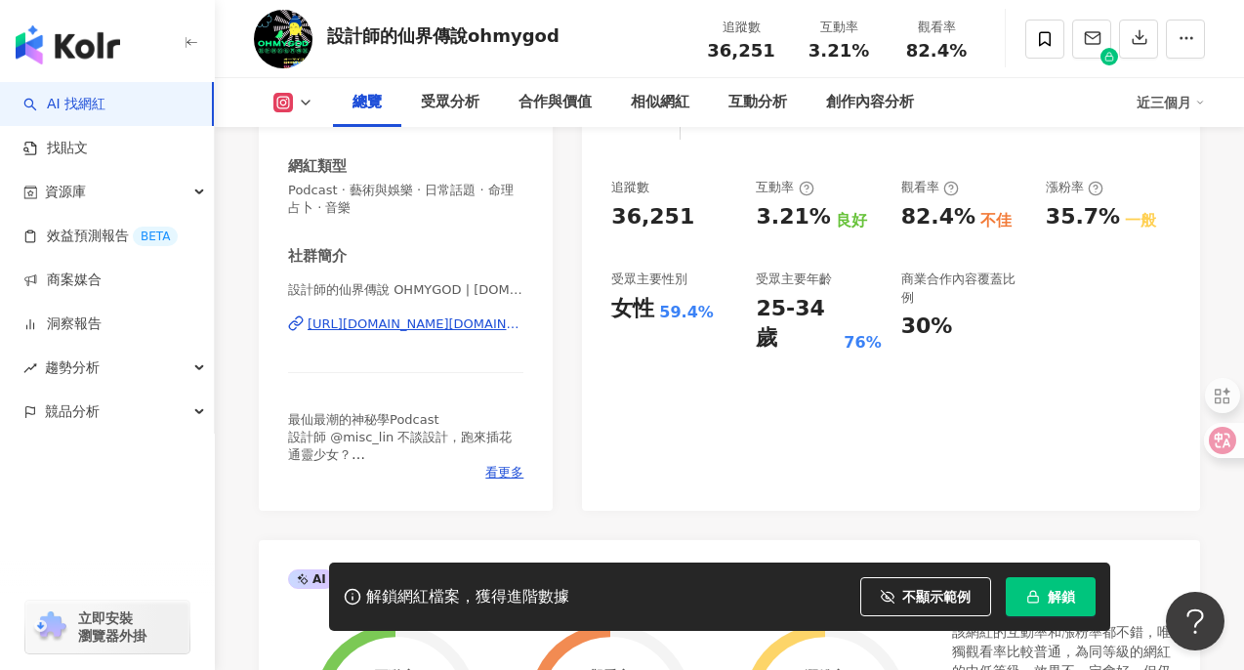
scroll to position [148, 0]
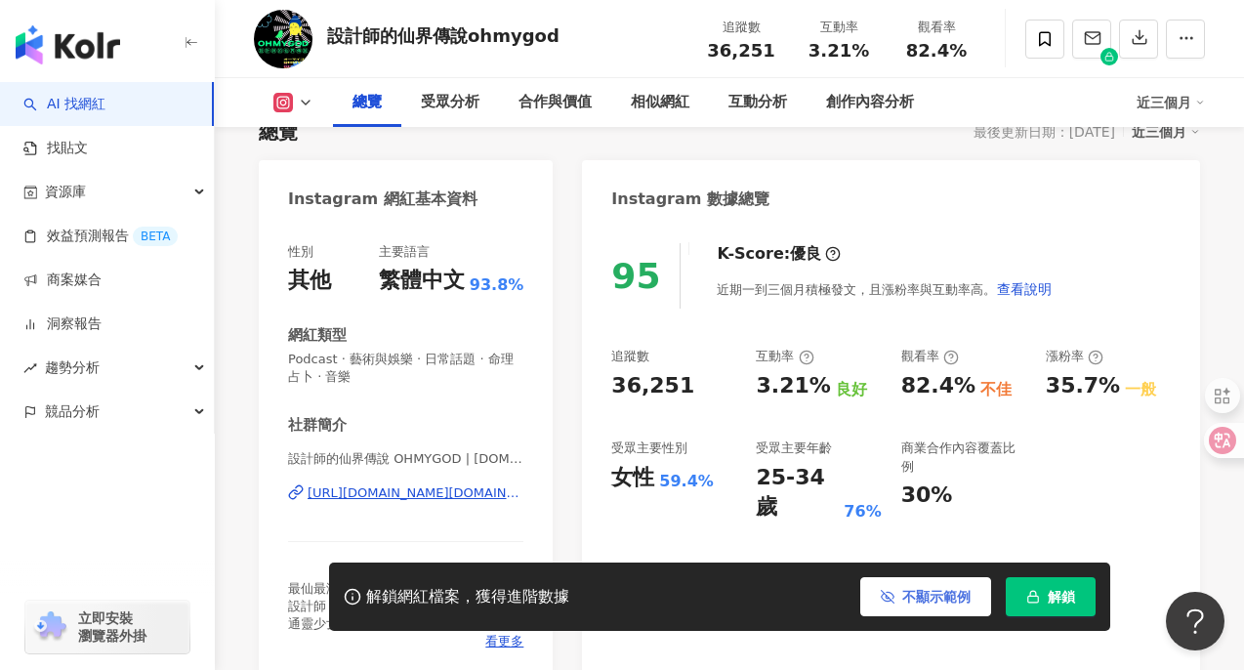
click at [915, 604] on button "不顯示範例" at bounding box center [925, 596] width 131 height 39
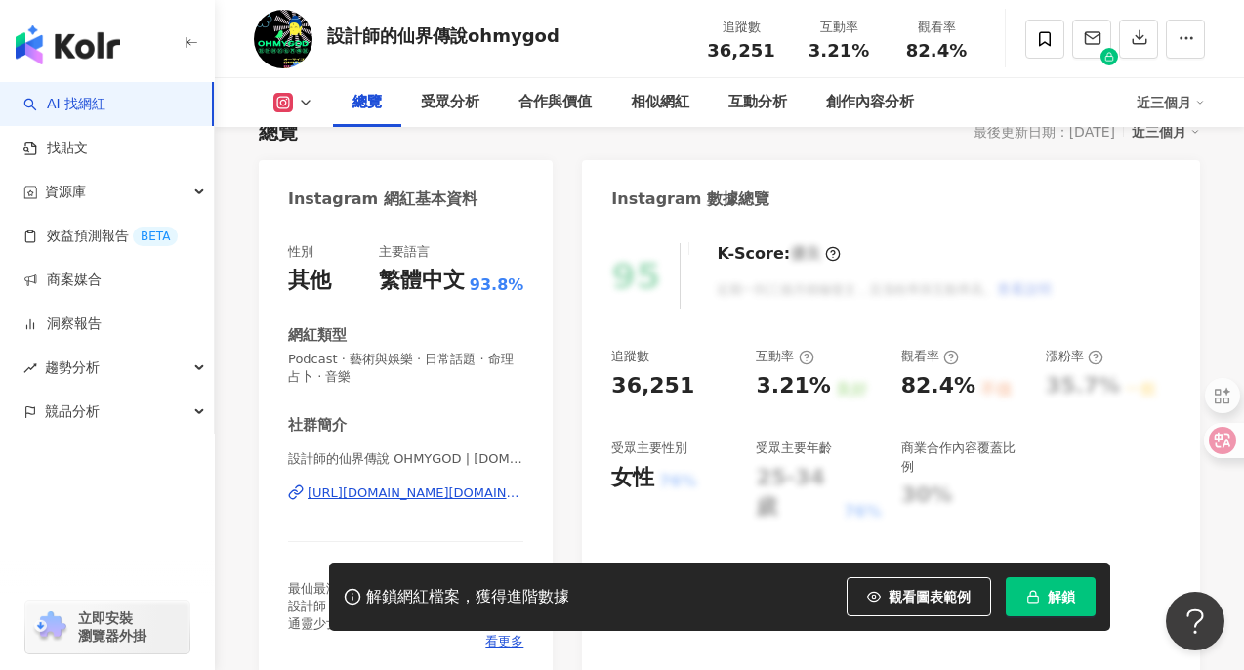
click at [916, 604] on button "觀看圖表範例" at bounding box center [918, 596] width 144 height 39
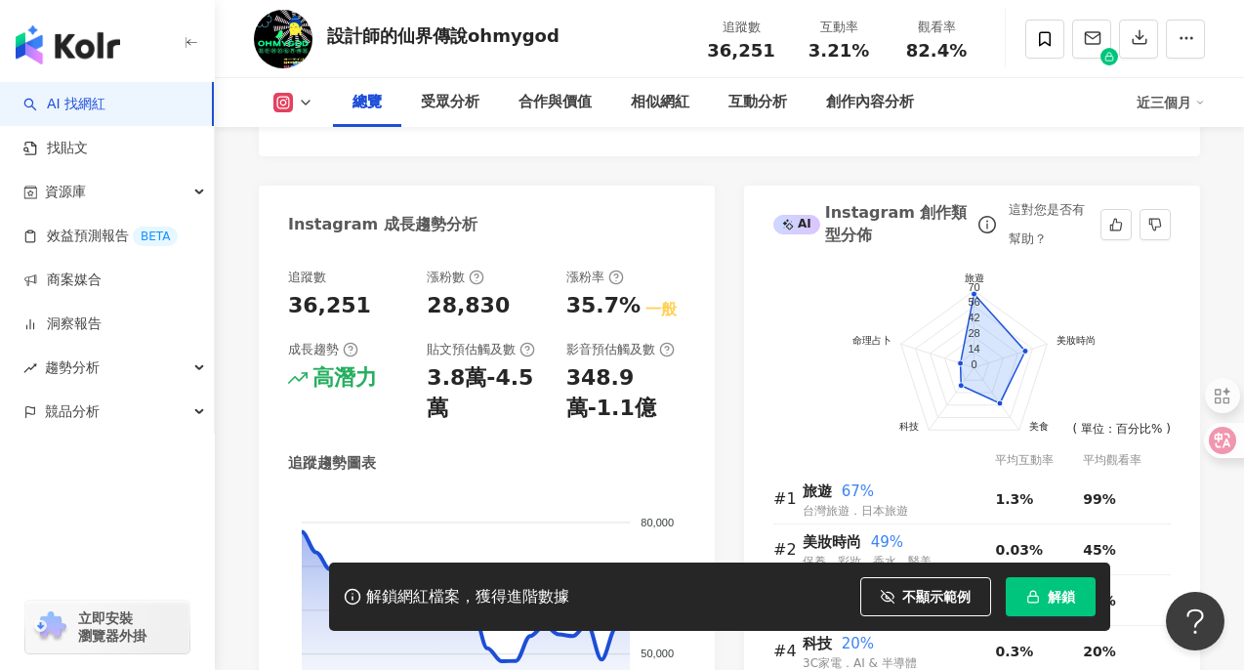
scroll to position [1025, 0]
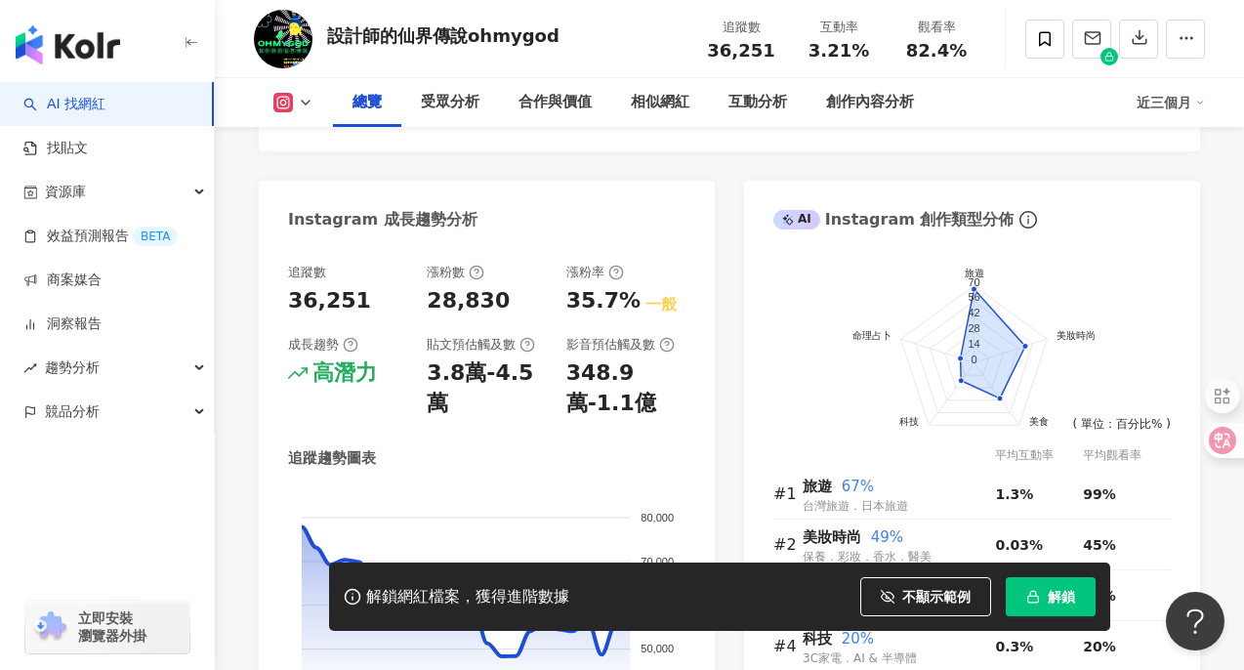
click at [893, 590] on icon "button" at bounding box center [888, 597] width 14 height 14
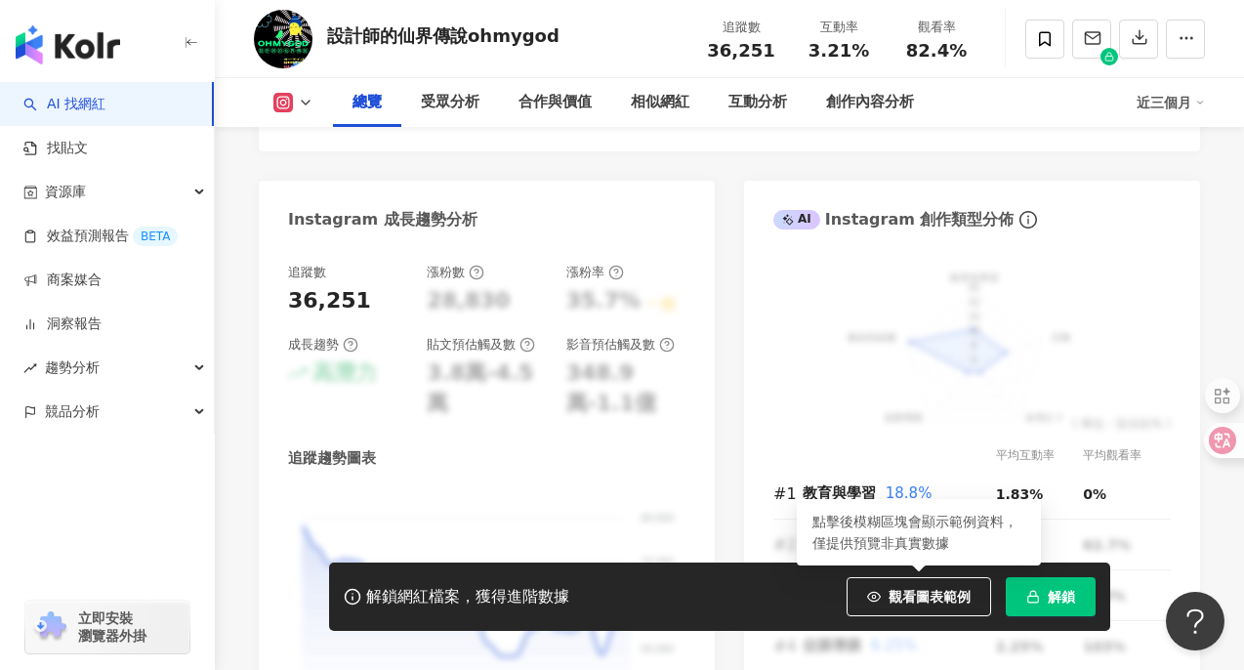
click at [893, 590] on span "觀看圖表範例" at bounding box center [929, 597] width 82 height 16
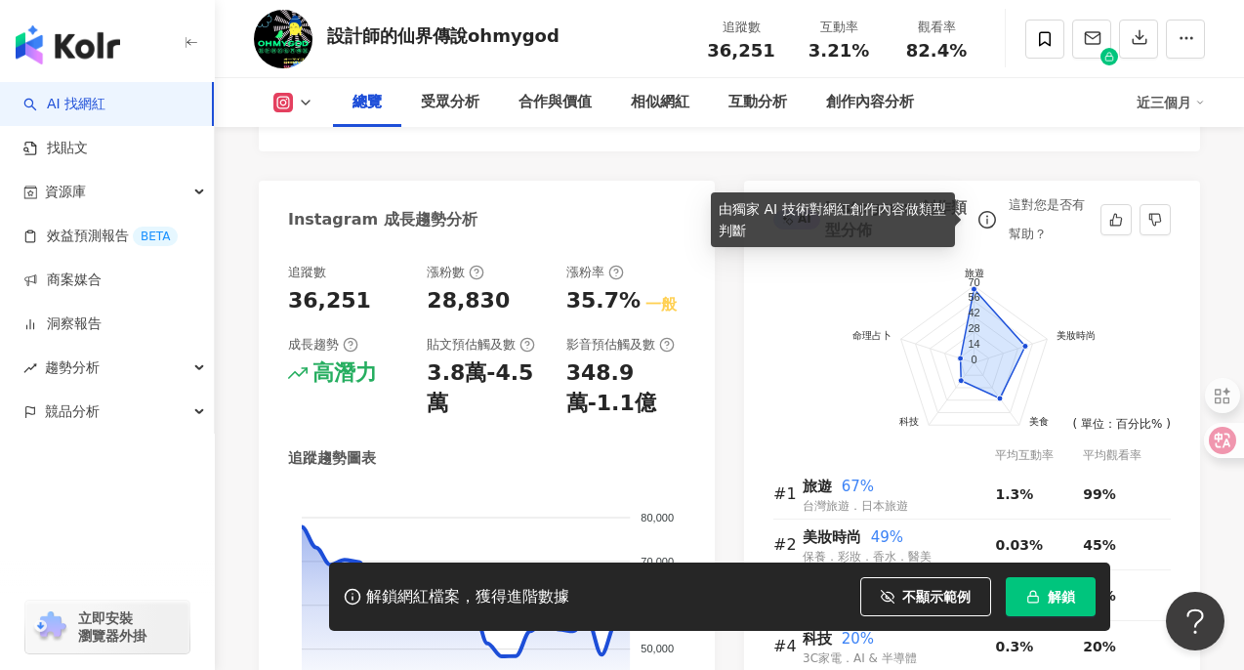
click at [983, 223] on icon "info-circle" at bounding box center [987, 220] width 18 height 18
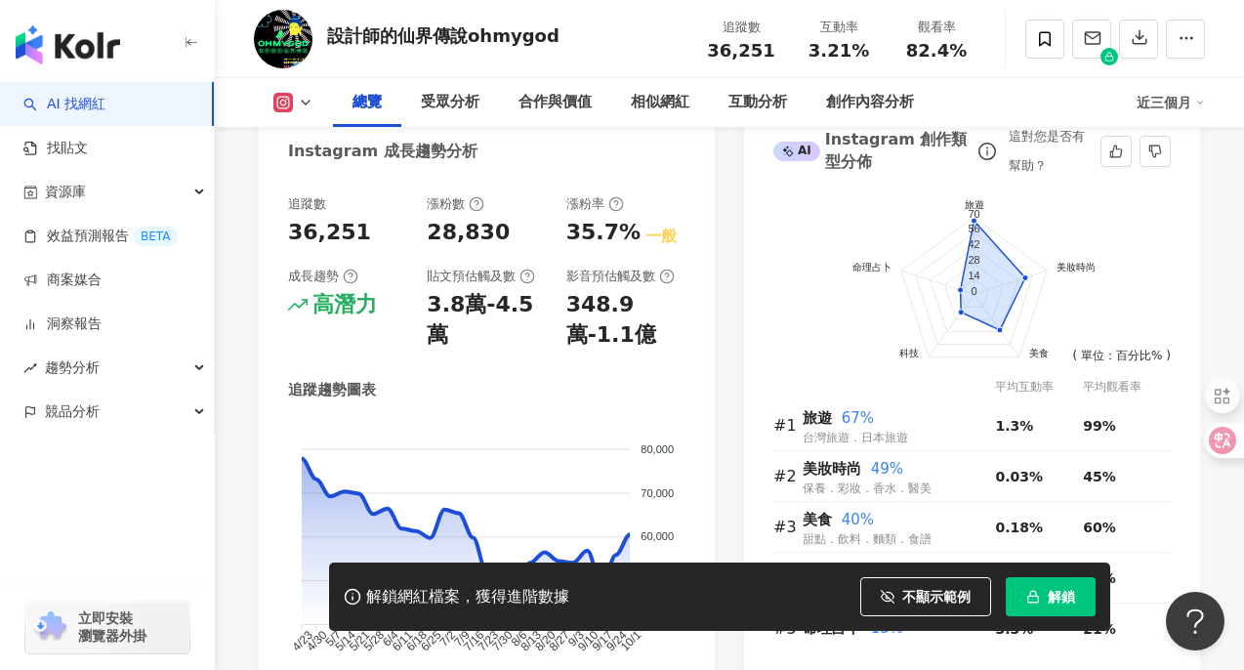
scroll to position [1094, 0]
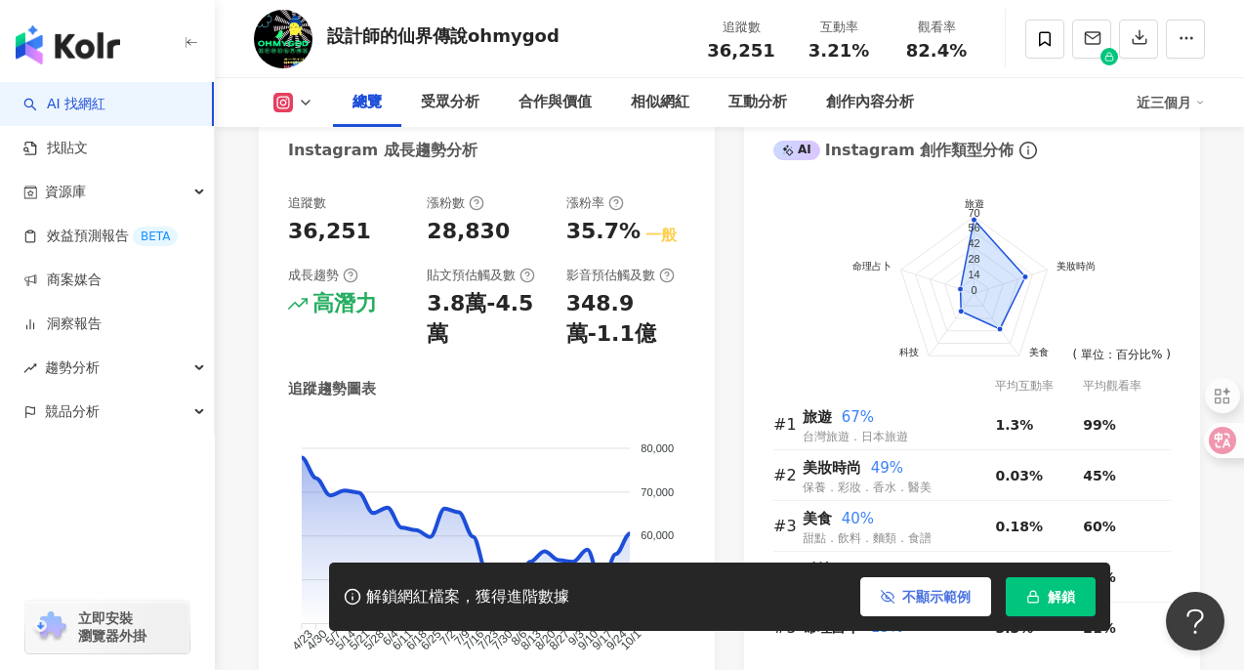
click at [903, 601] on span "不顯示範例" at bounding box center [936, 597] width 68 height 16
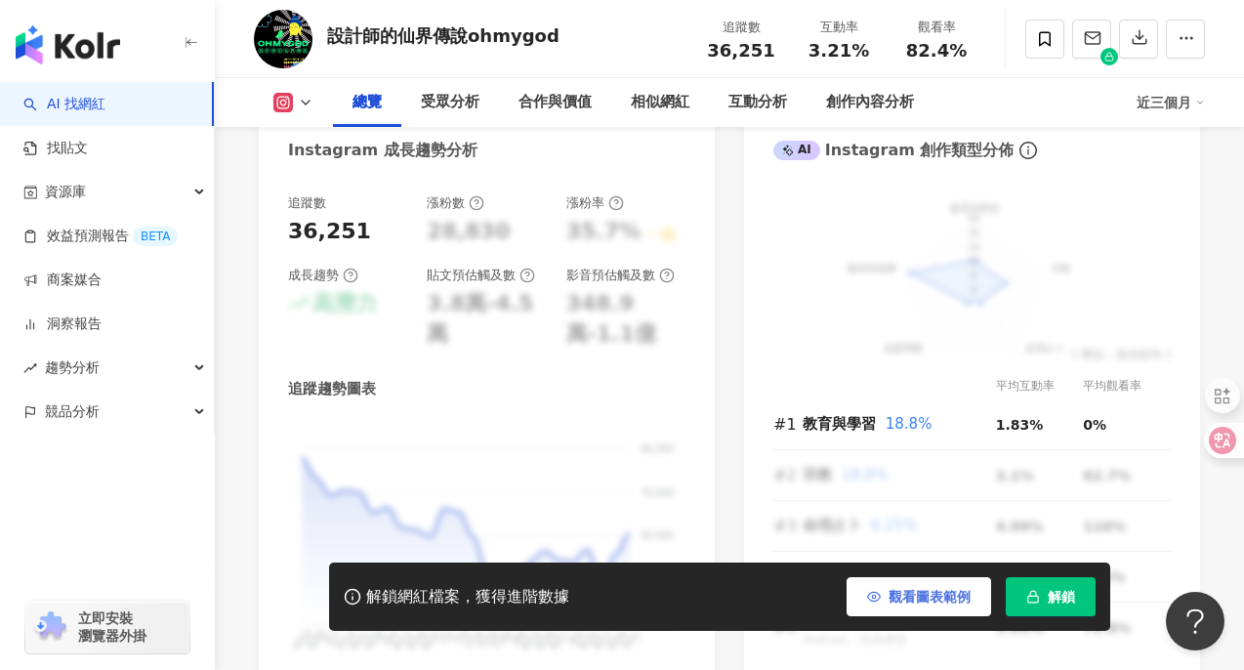
click at [903, 601] on span "觀看圖表範例" at bounding box center [929, 597] width 82 height 16
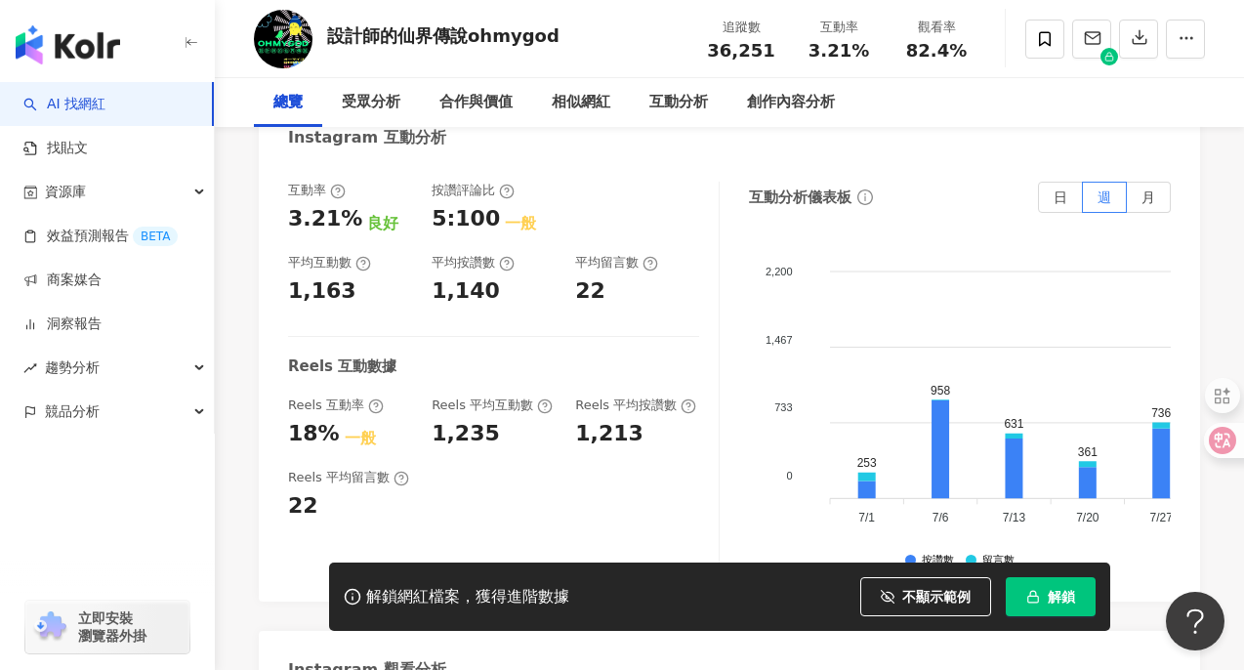
scroll to position [0, 0]
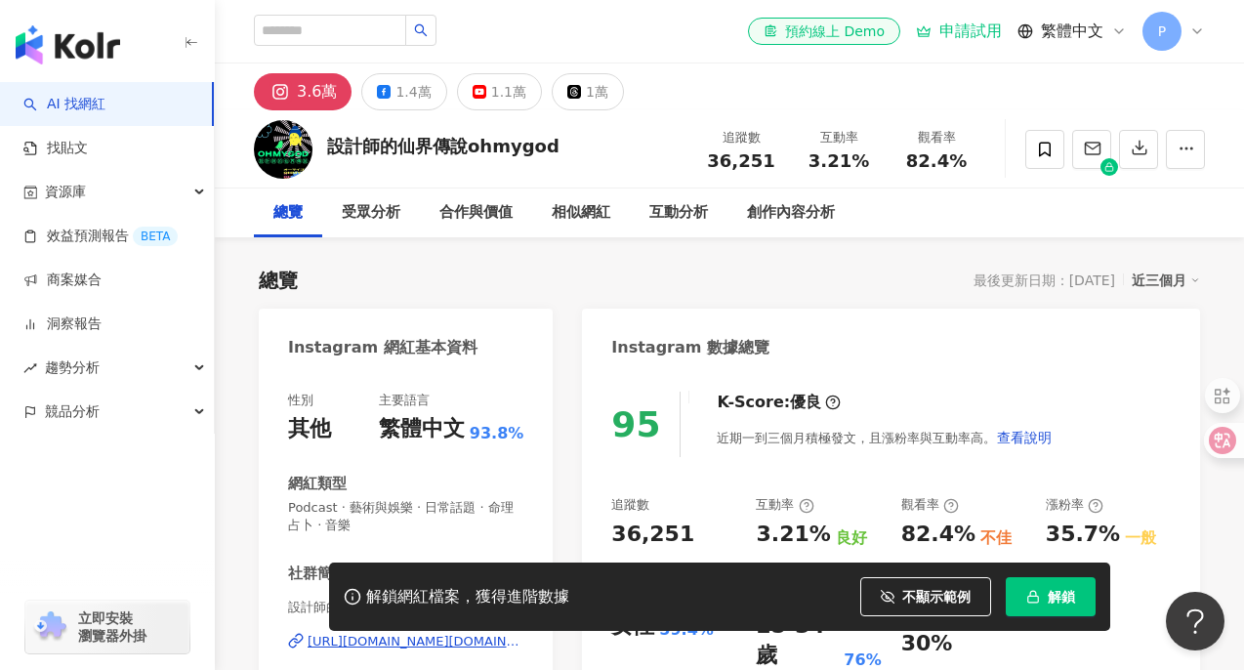
click at [993, 35] on div "申請試用" at bounding box center [959, 31] width 86 height 20
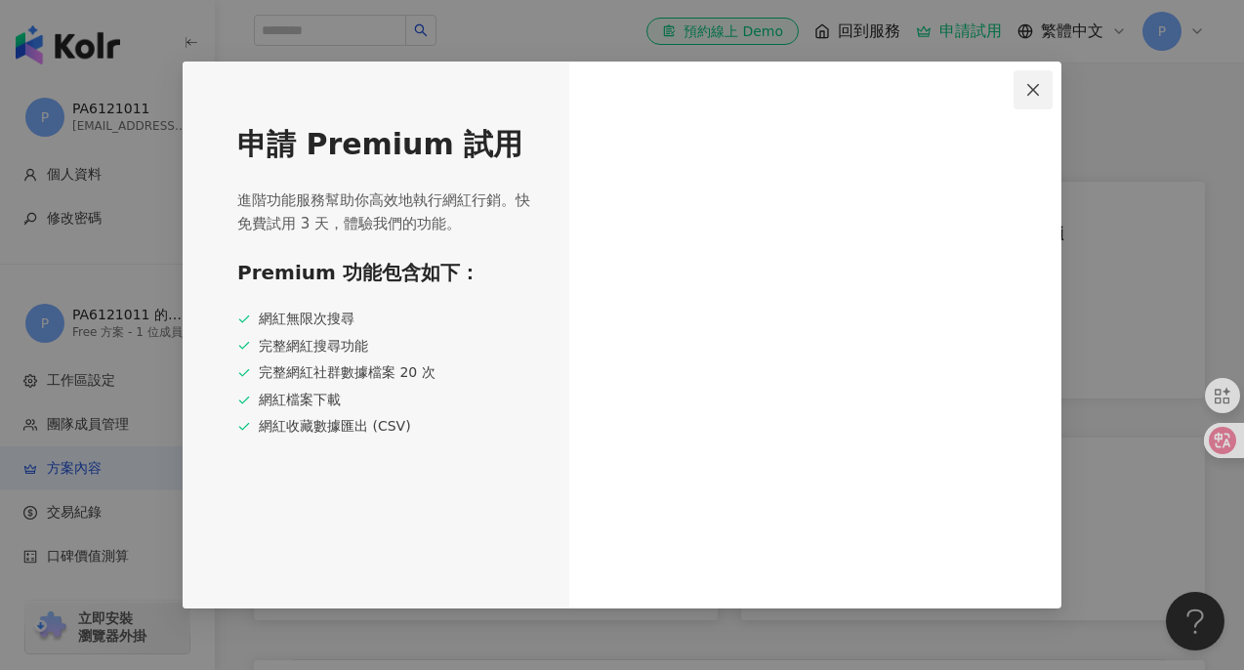
click at [1034, 80] on button "Close" at bounding box center [1032, 89] width 39 height 39
